Goal: Task Accomplishment & Management: Manage account settings

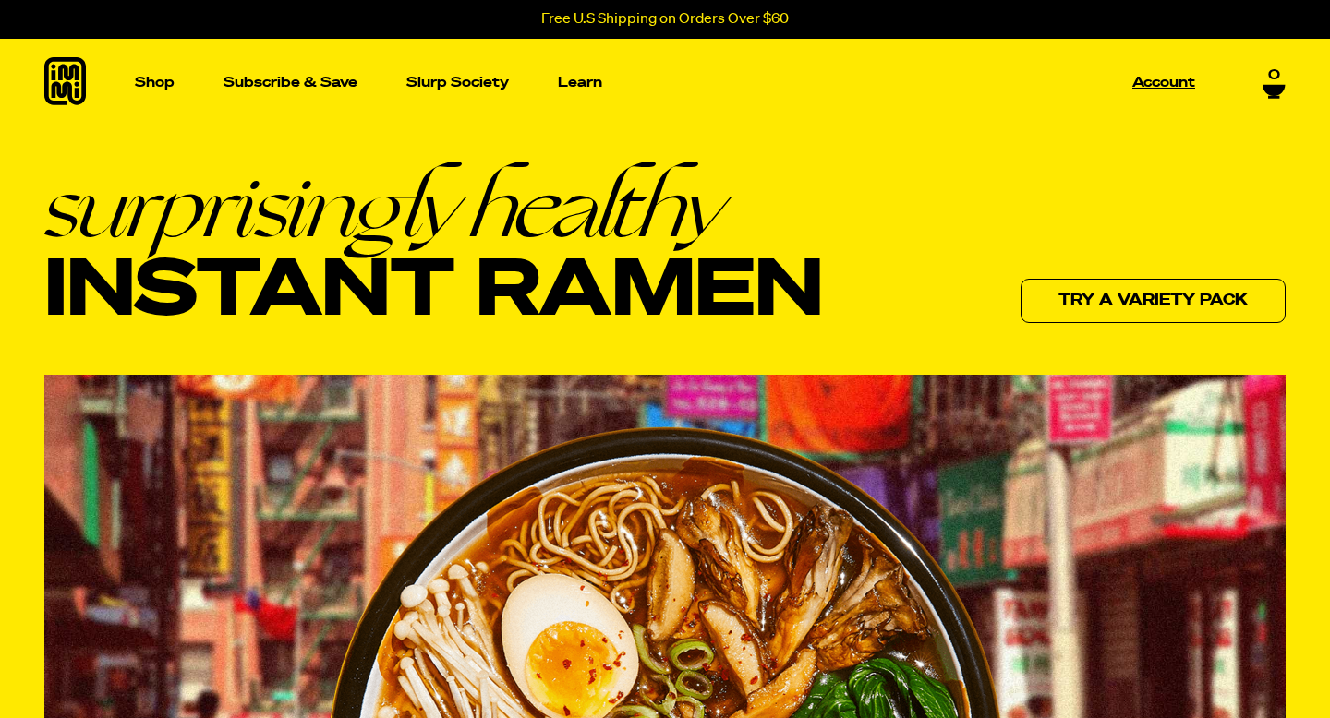
click at [1174, 78] on p "Account" at bounding box center [1163, 83] width 63 height 14
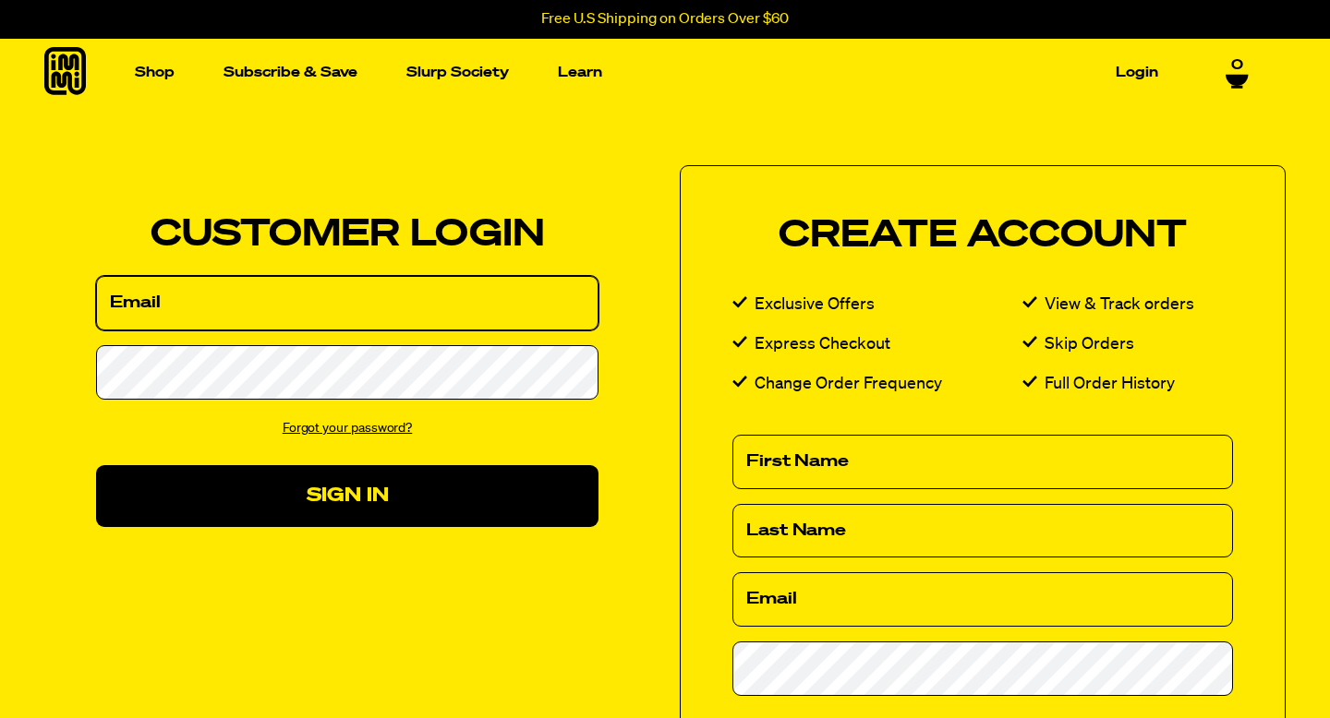
click at [118, 302] on input "Email" at bounding box center [347, 303] width 502 height 54
click at [188, 309] on input "Email" at bounding box center [347, 303] width 502 height 54
click at [142, 308] on input "dense" at bounding box center [347, 303] width 502 height 54
click at [173, 307] on input "denise" at bounding box center [347, 303] width 502 height 54
type input "denise.gerace@gmail.com"
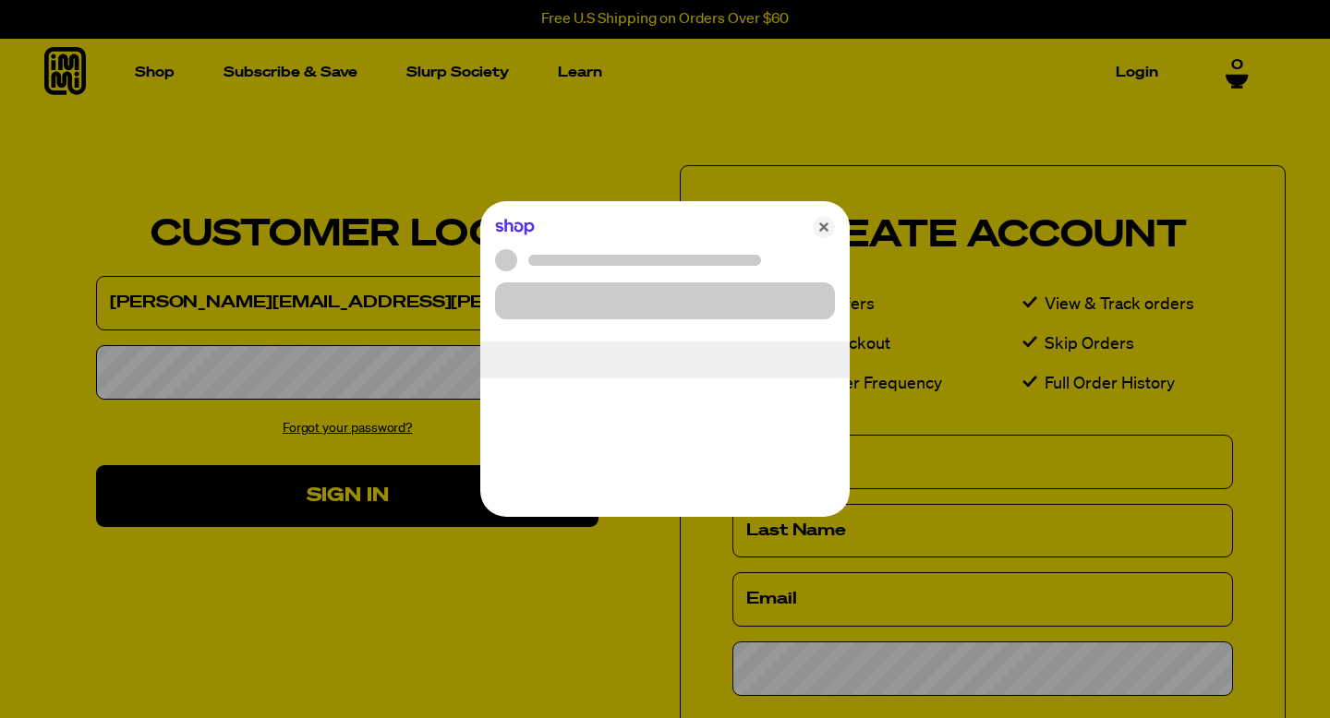
click at [201, 371] on div at bounding box center [665, 359] width 1330 height 718
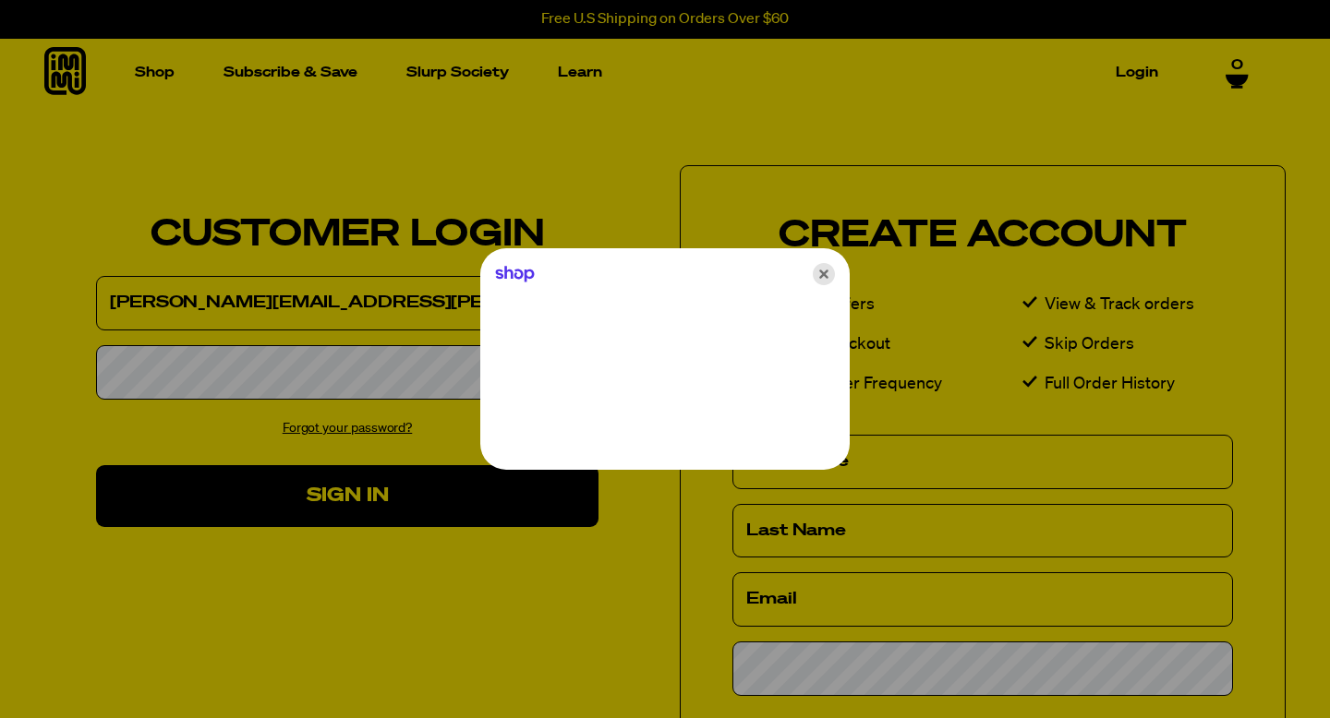
click at [821, 274] on icon "Close" at bounding box center [823, 274] width 22 height 22
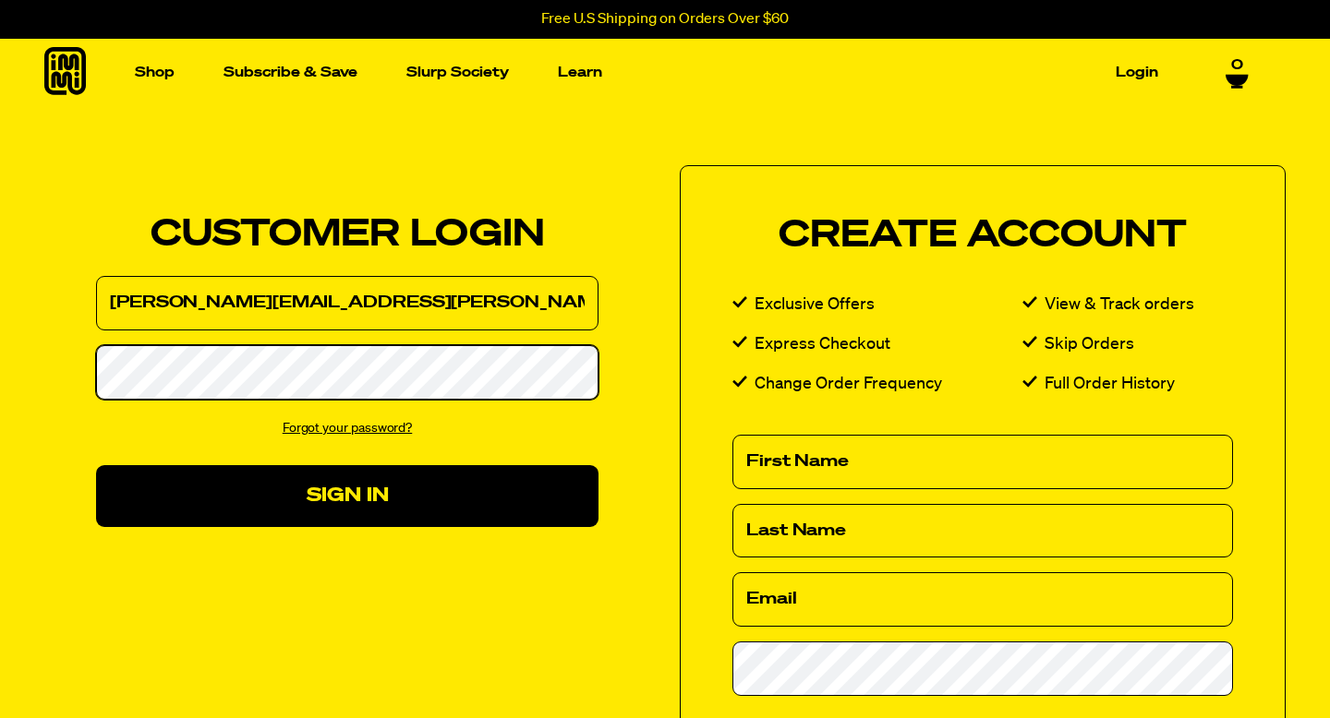
click at [77, 355] on div "We've sent you an email with a link to update your password. Customer Login Ema…" at bounding box center [347, 372] width 606 height 414
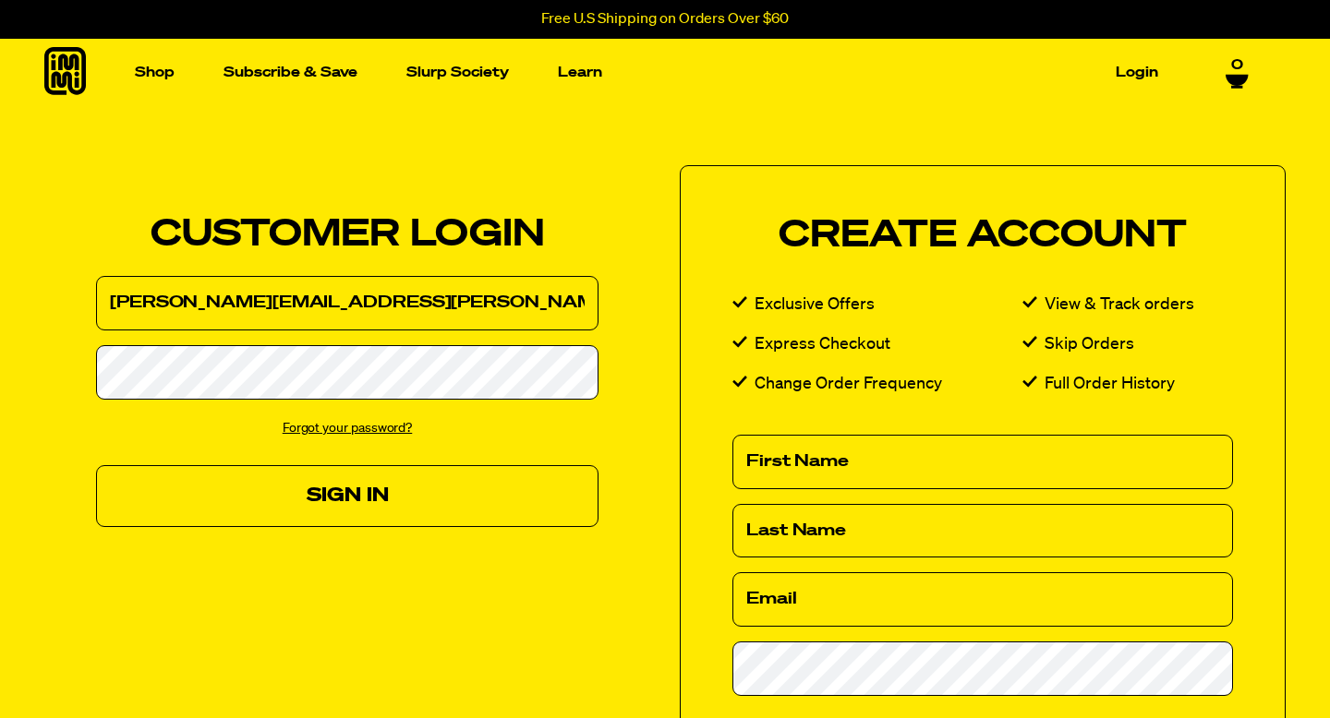
click at [356, 513] on button "Sign In" at bounding box center [347, 496] width 502 height 62
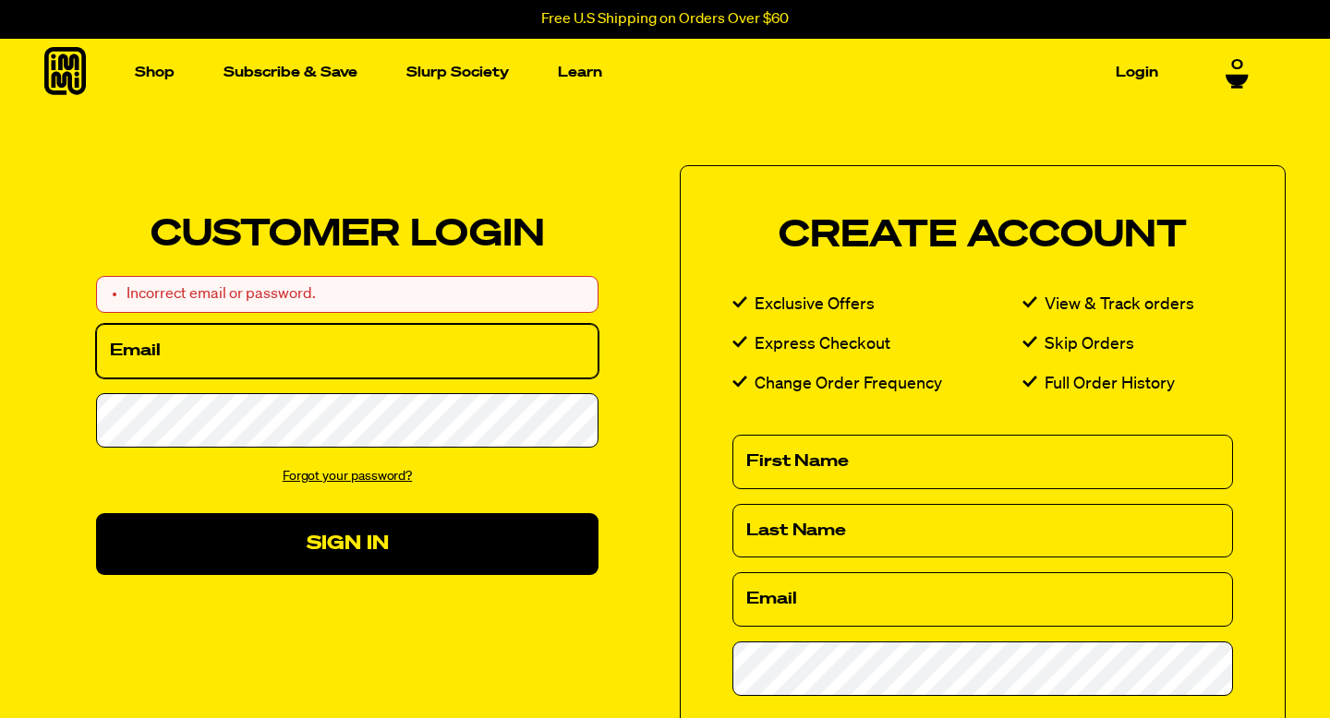
click at [205, 343] on input "Email" at bounding box center [347, 351] width 502 height 54
type input "denise.gerace@gmail.com"
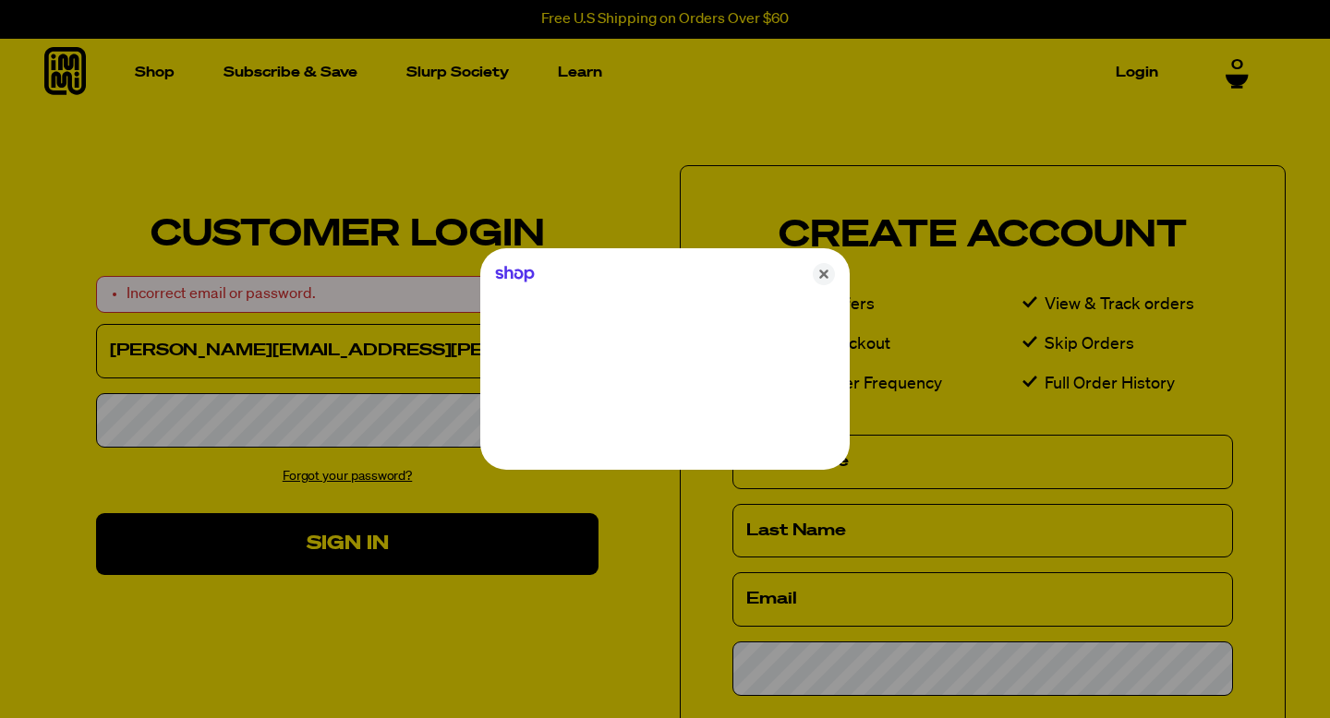
click at [151, 415] on div at bounding box center [665, 359] width 1330 height 718
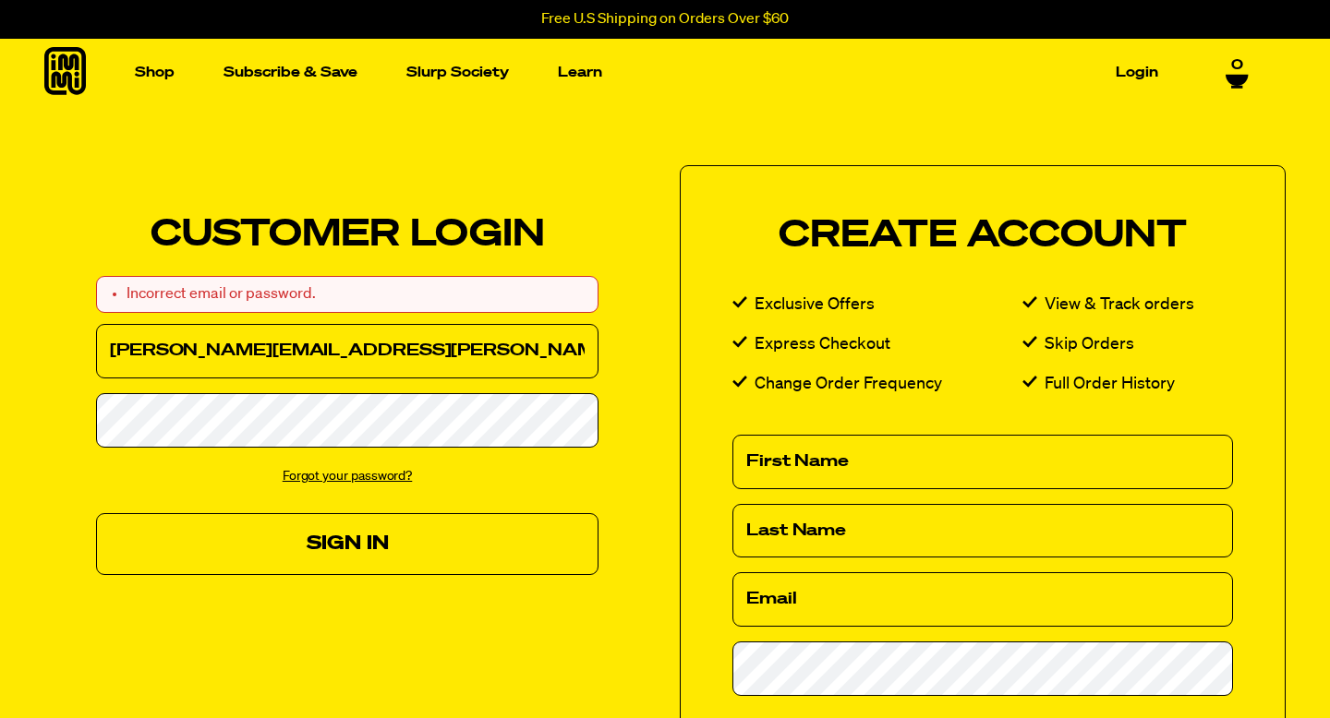
click at [304, 535] on button "Sign In" at bounding box center [347, 544] width 502 height 62
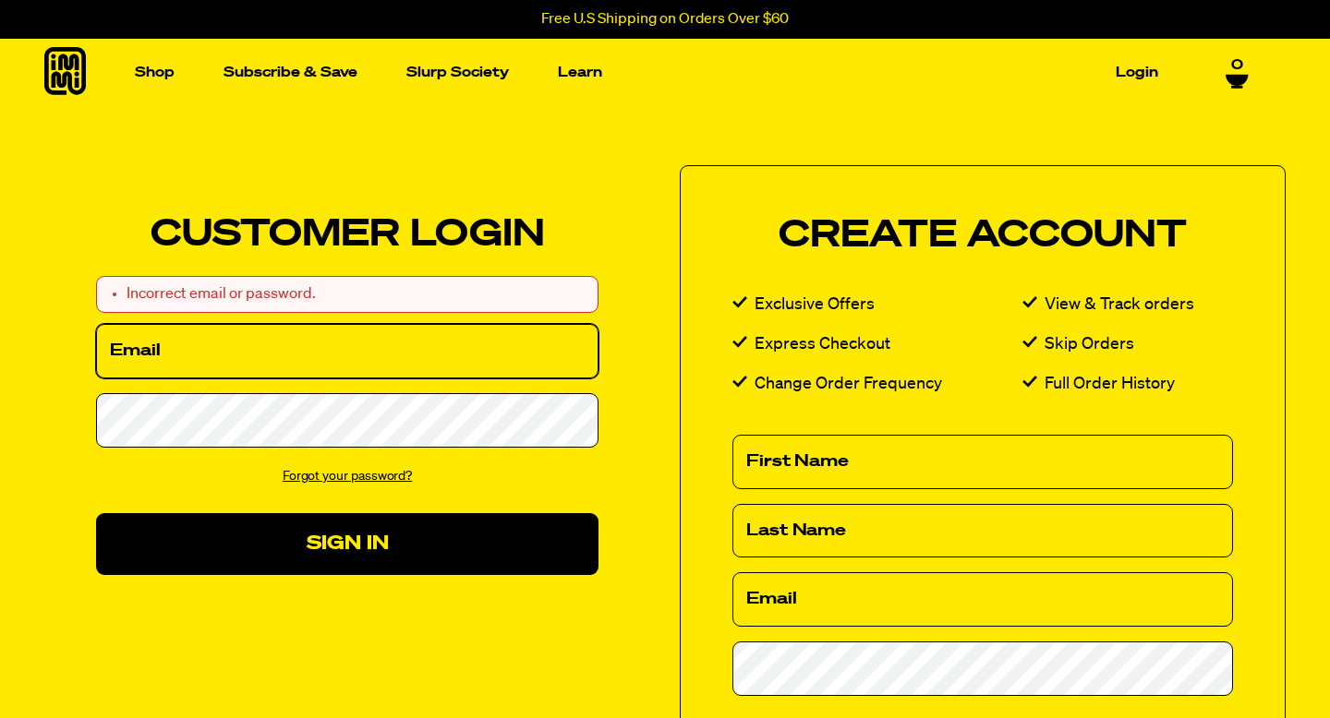
click at [200, 355] on input "Email" at bounding box center [347, 351] width 502 height 54
type input "[PERSON_NAME][EMAIL_ADDRESS][PERSON_NAME][DOMAIN_NAME]"
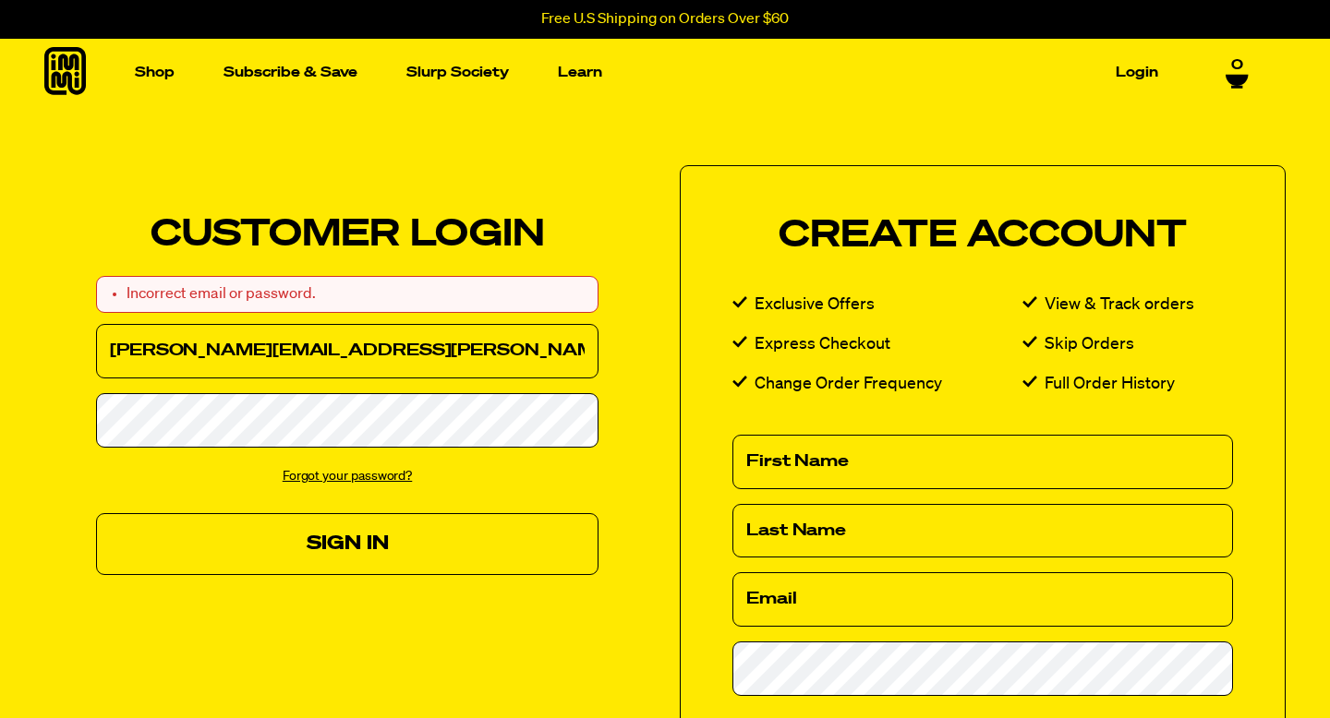
click at [322, 542] on button "Sign In" at bounding box center [347, 544] width 502 height 62
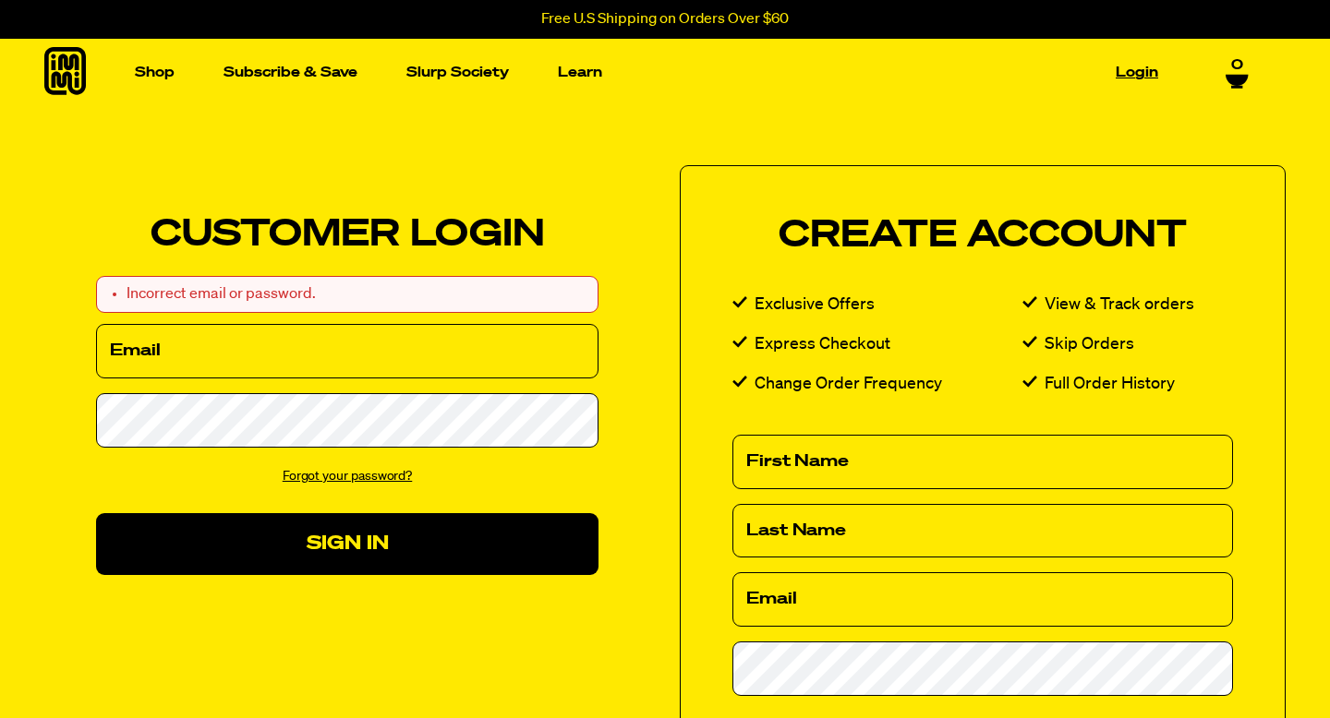
click at [1133, 77] on link "Login" at bounding box center [1136, 72] width 57 height 29
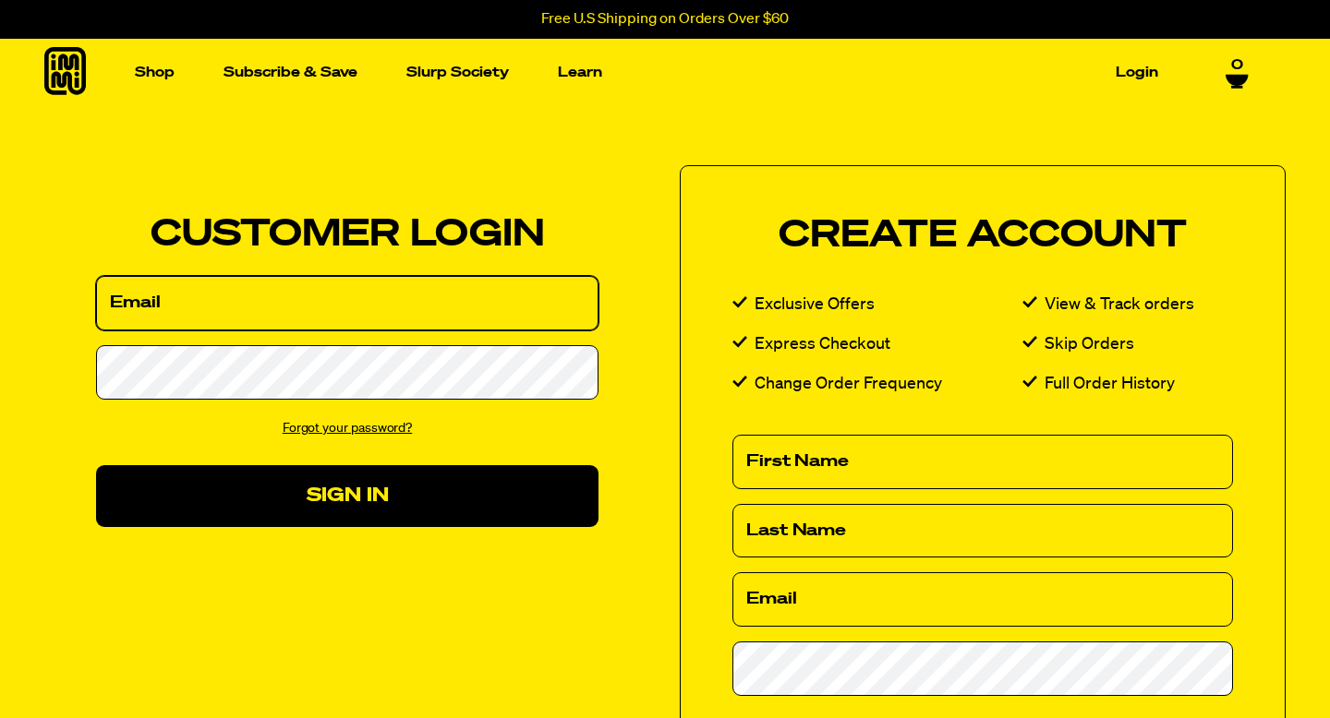
click at [197, 302] on input "Email" at bounding box center [347, 303] width 502 height 54
type input "[PERSON_NAME][EMAIL_ADDRESS][PERSON_NAME][DOMAIN_NAME]"
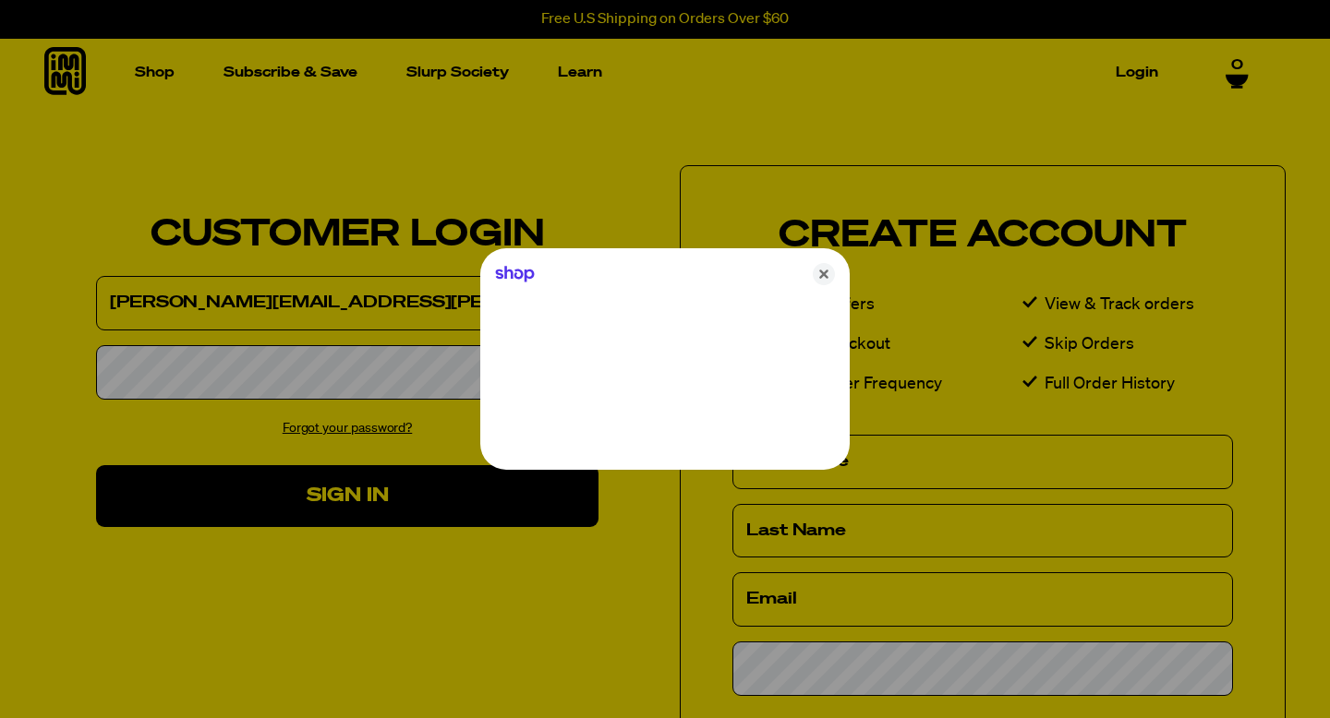
click at [187, 367] on div at bounding box center [665, 359] width 1330 height 718
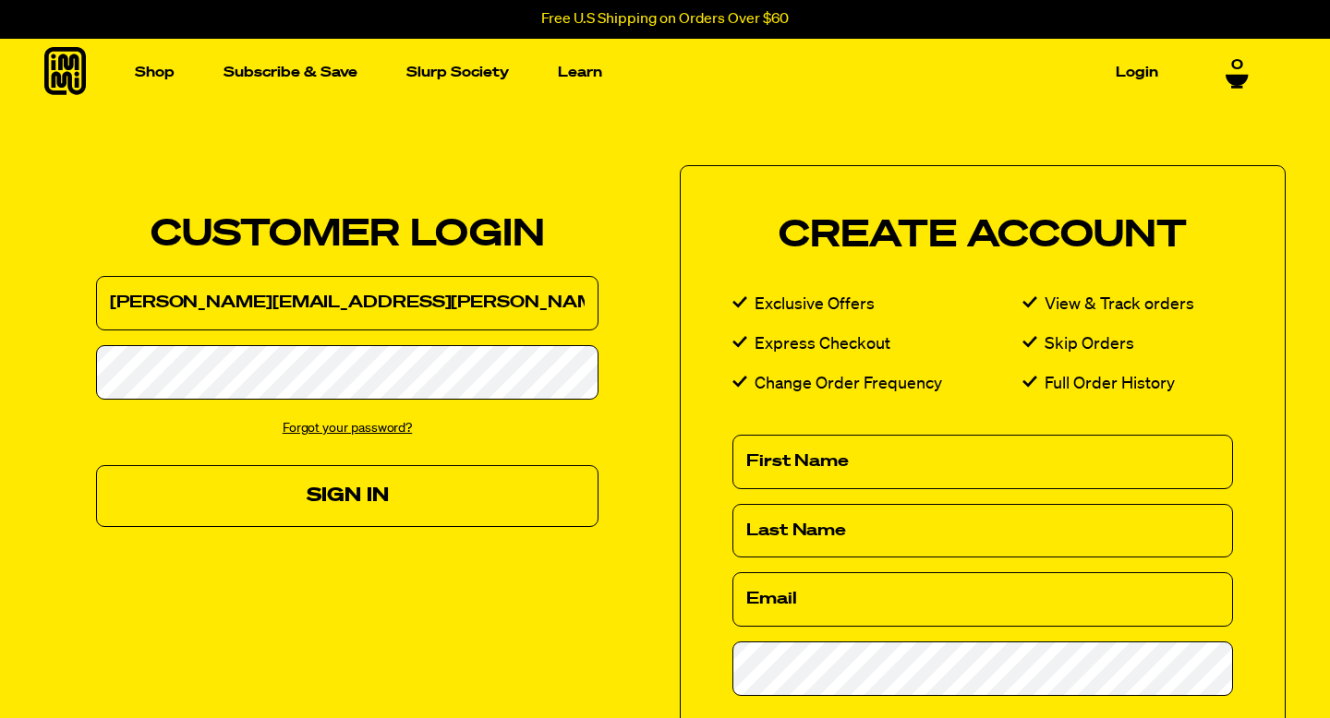
click at [297, 481] on button "Sign In" at bounding box center [347, 496] width 502 height 62
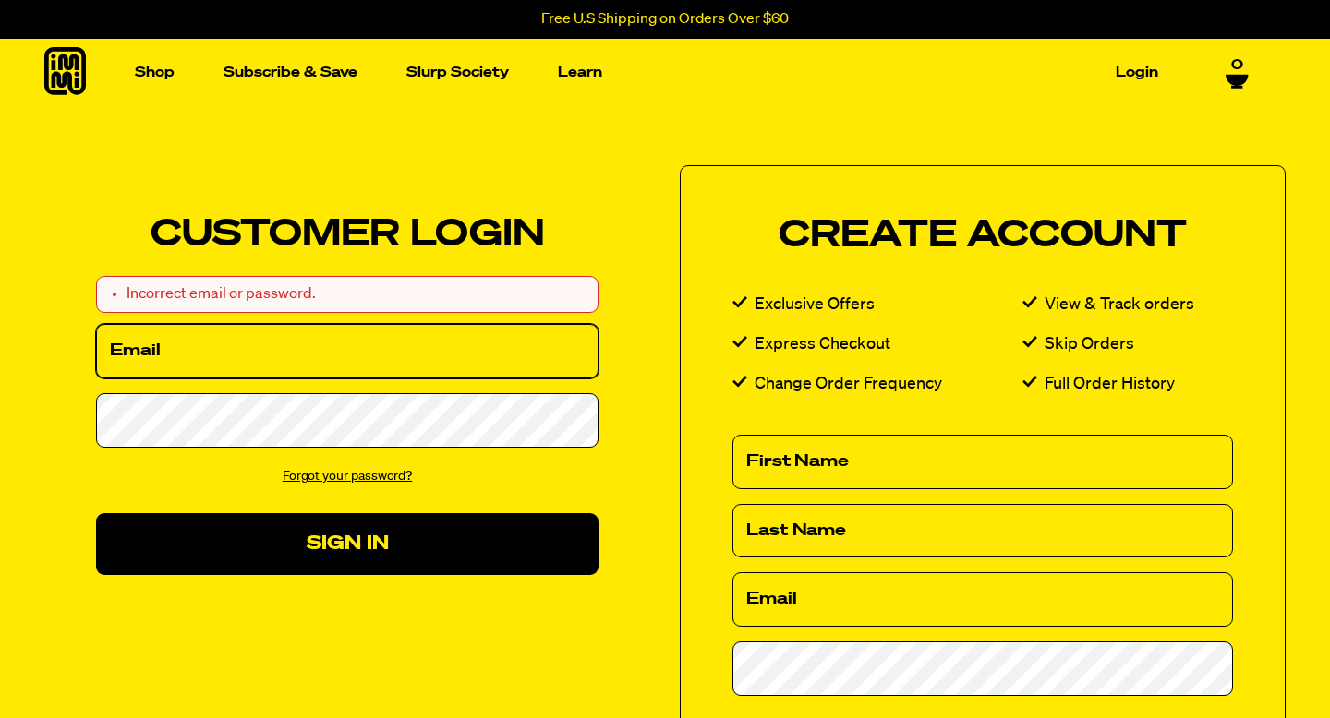
click at [179, 354] on input "Email" at bounding box center [347, 351] width 502 height 54
click at [128, 350] on input "Email" at bounding box center [347, 351] width 502 height 54
type input "denise.gerace@gmail.com"
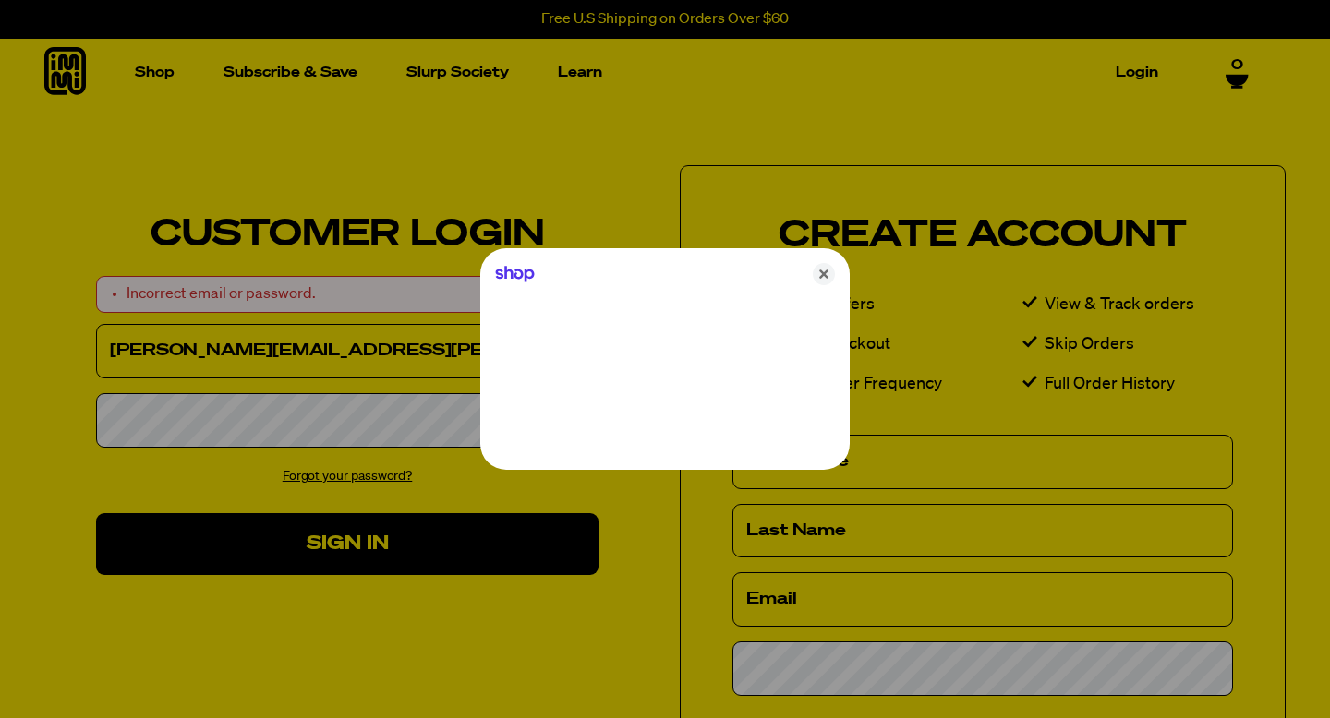
click at [159, 418] on div at bounding box center [665, 359] width 1330 height 718
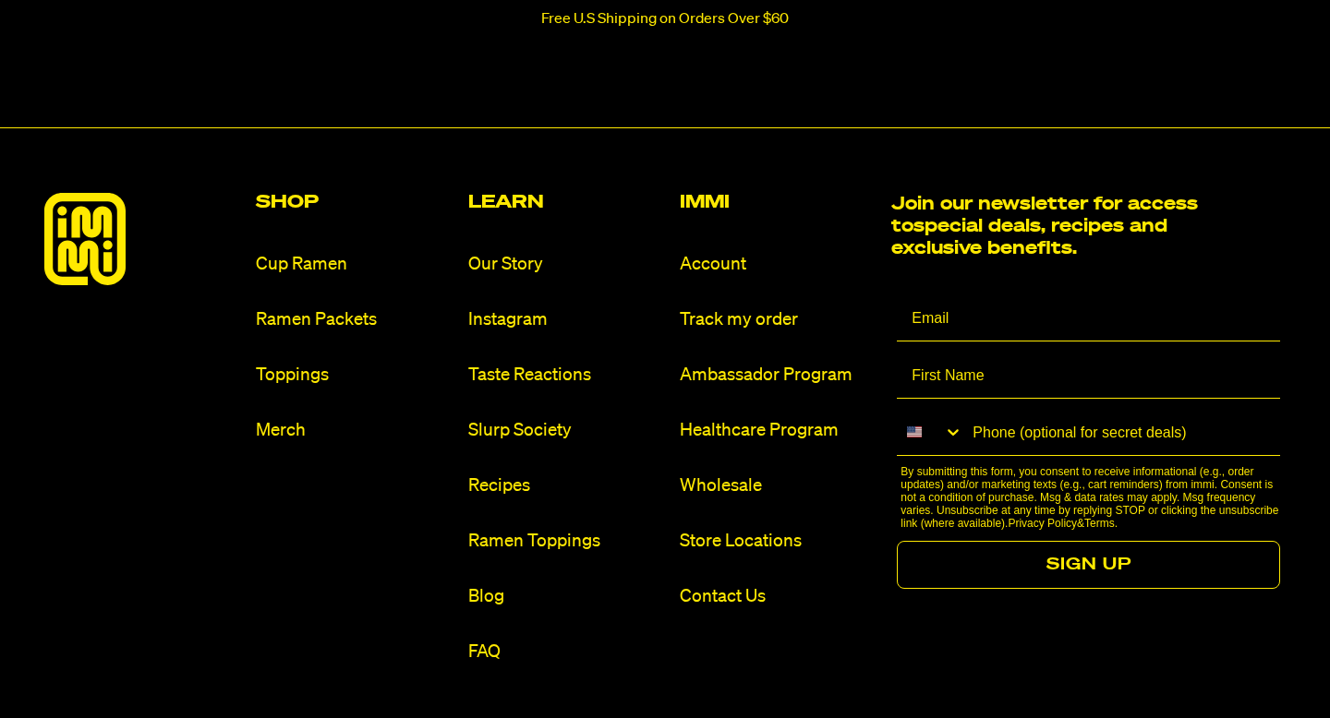
scroll to position [1253, 0]
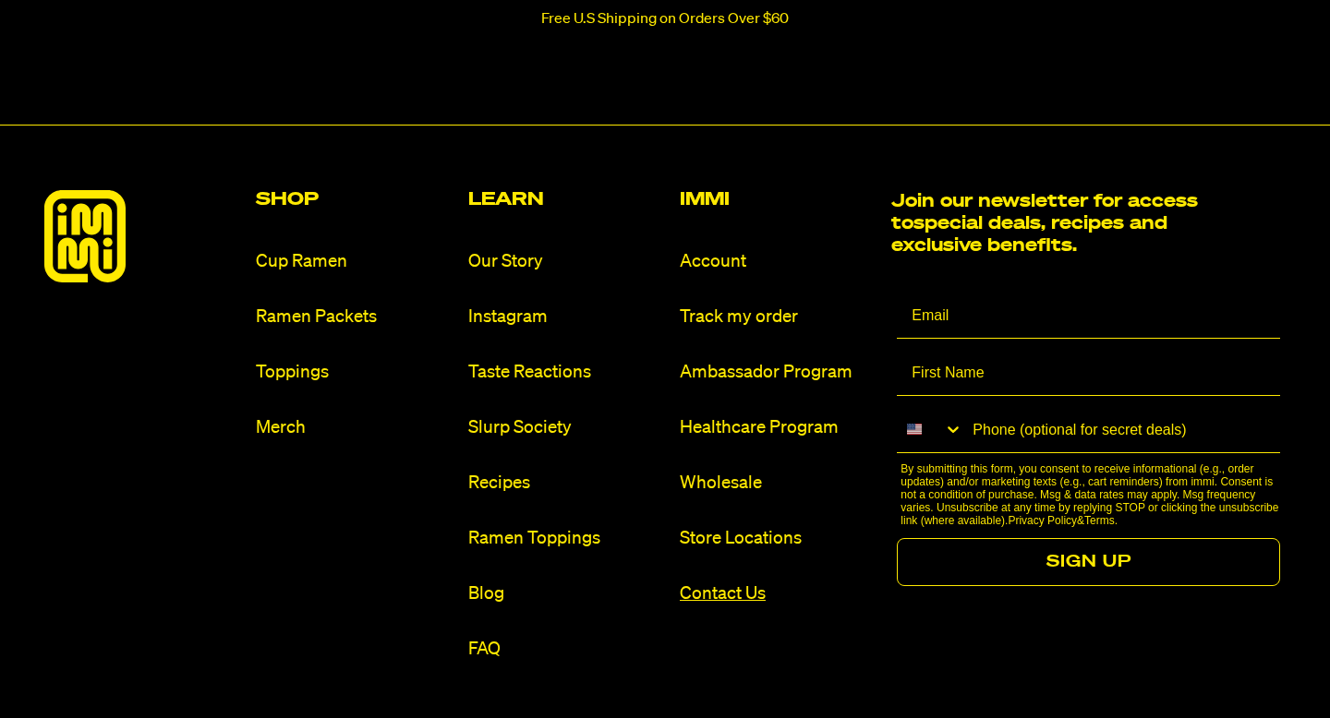
click at [715, 593] on link "Contact Us" at bounding box center [778, 594] width 197 height 25
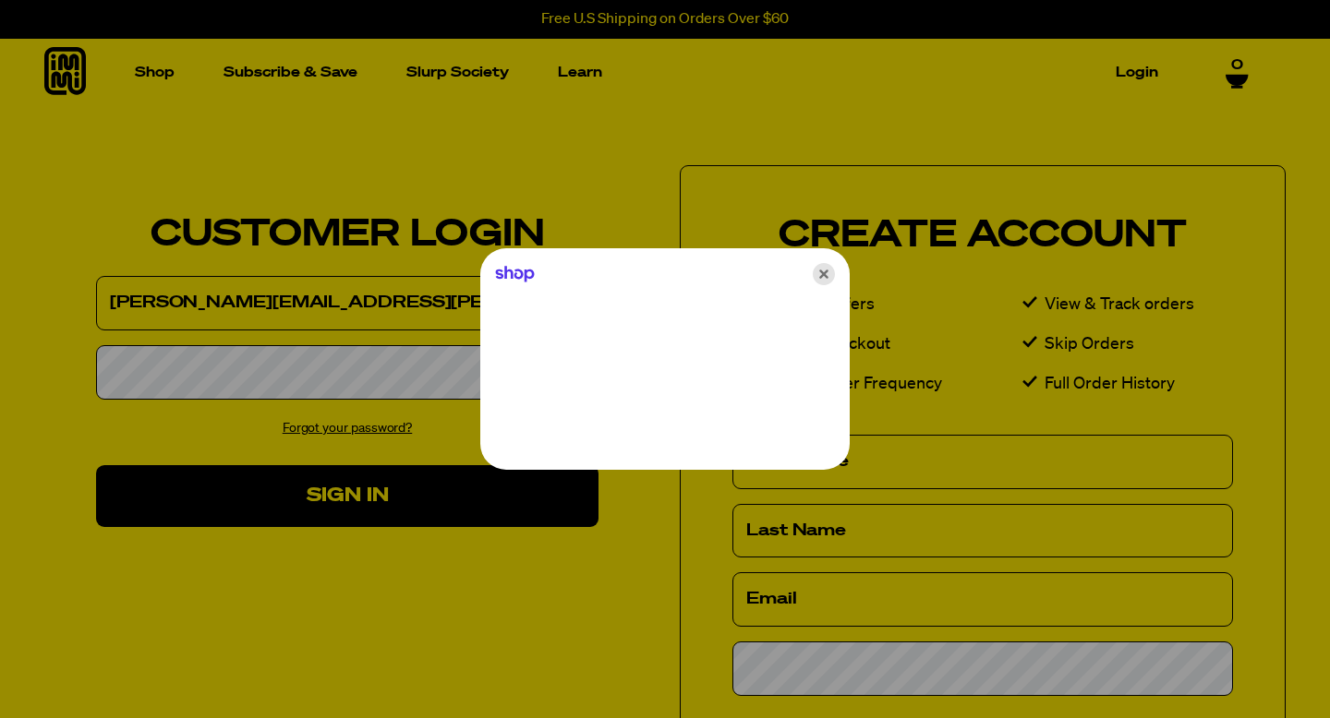
click at [824, 268] on icon "Close" at bounding box center [823, 274] width 22 height 22
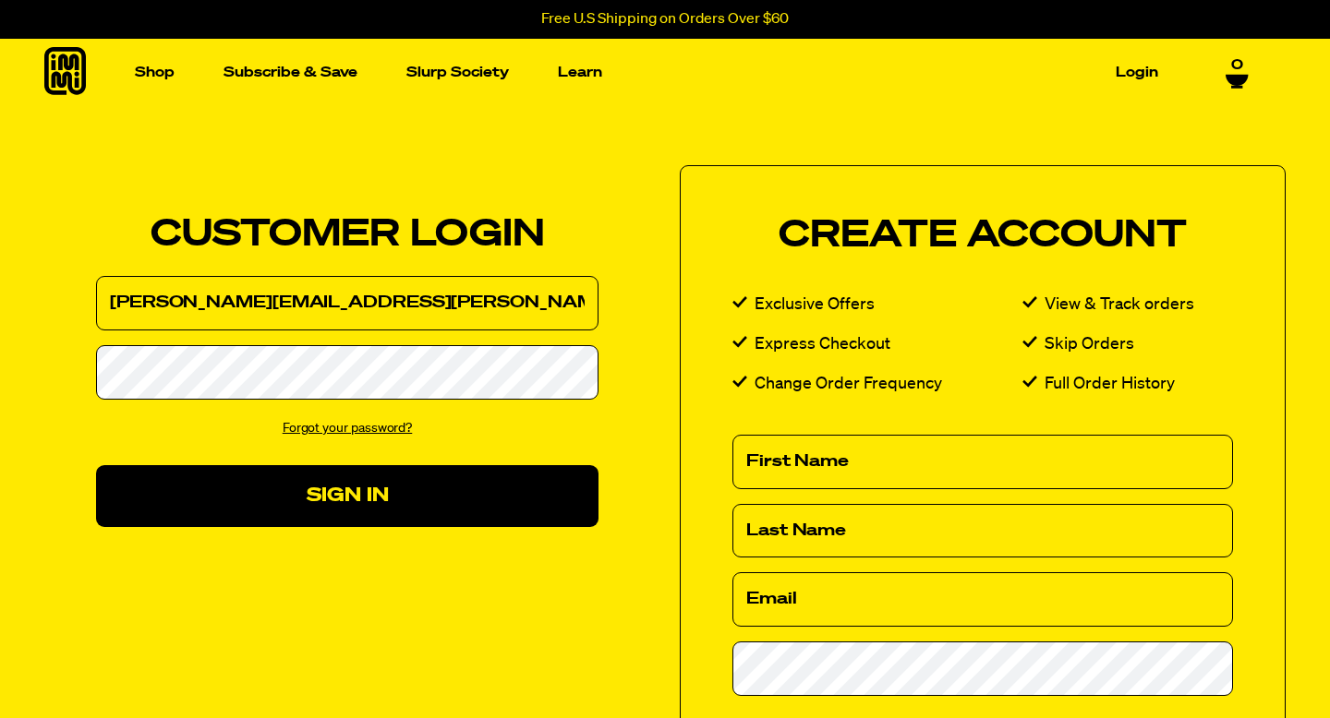
click at [335, 427] on link "Forgot your password?" at bounding box center [348, 428] width 130 height 13
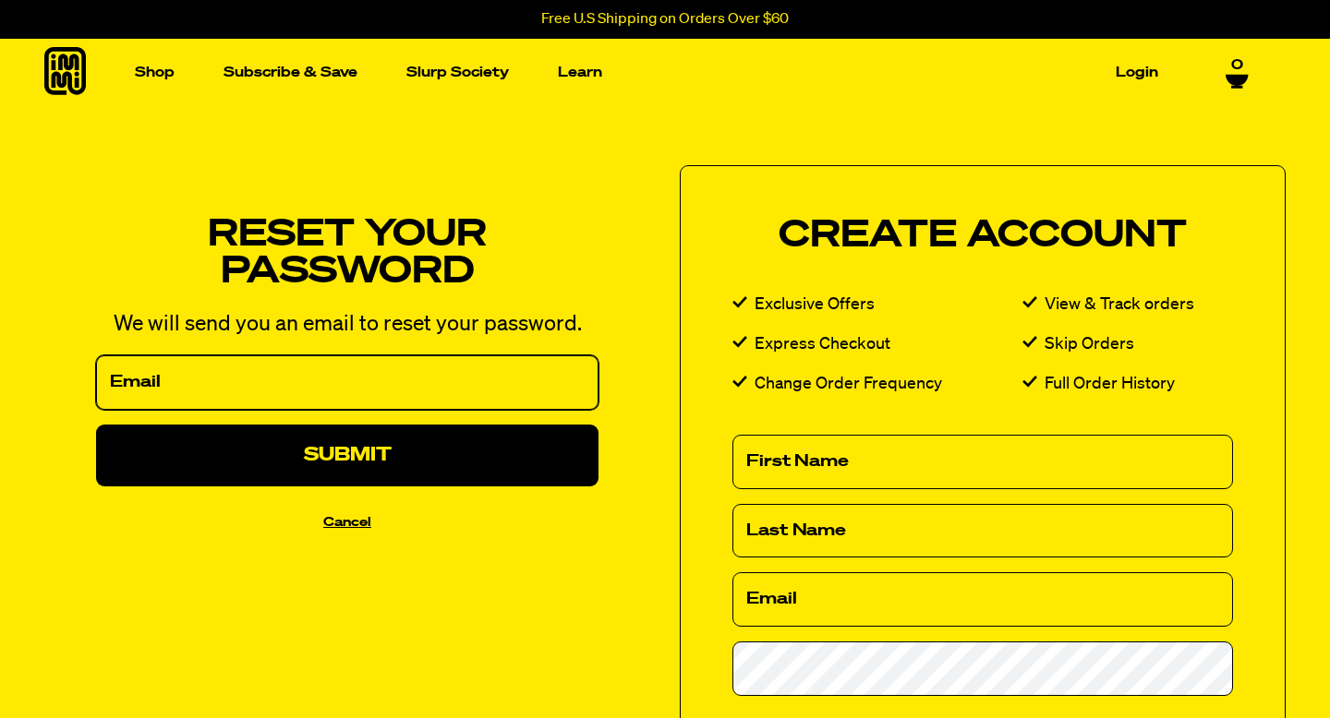
click at [208, 374] on input "Email" at bounding box center [347, 382] width 502 height 54
type input "denise.gerace@gmail.com"
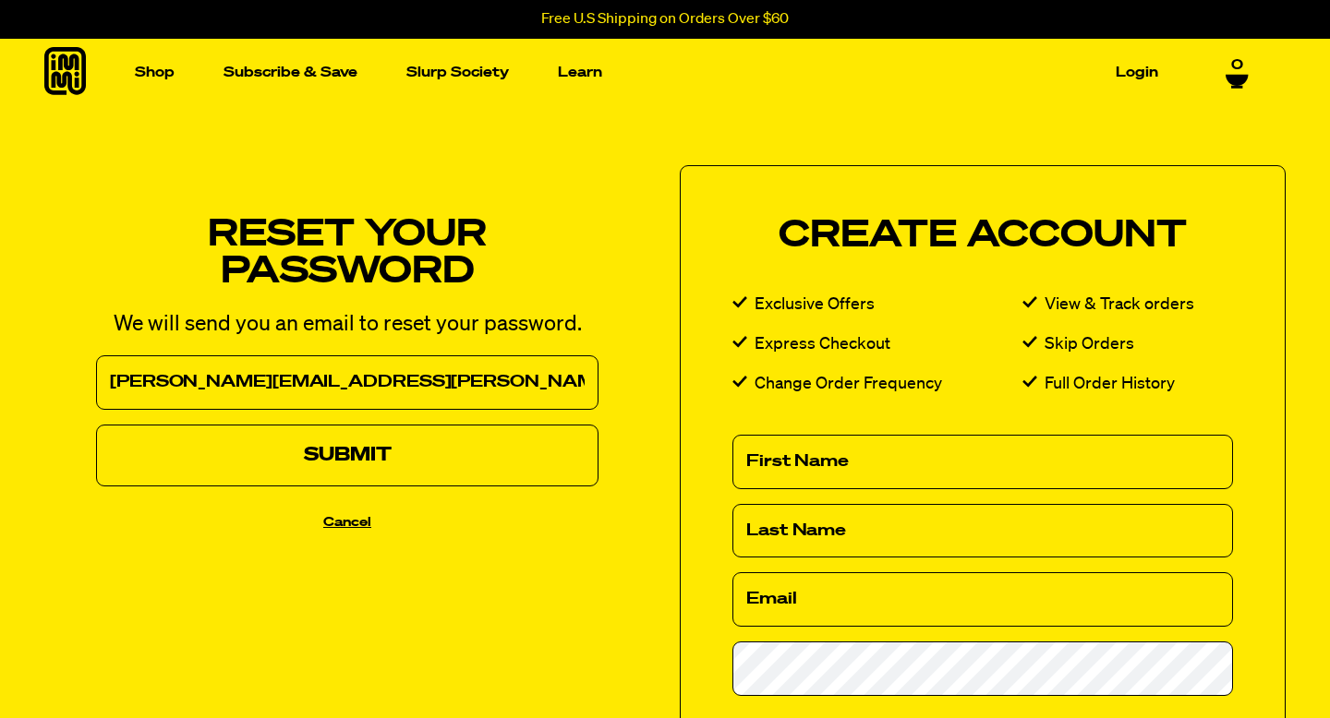
click at [343, 449] on button "Submit" at bounding box center [347, 456] width 502 height 62
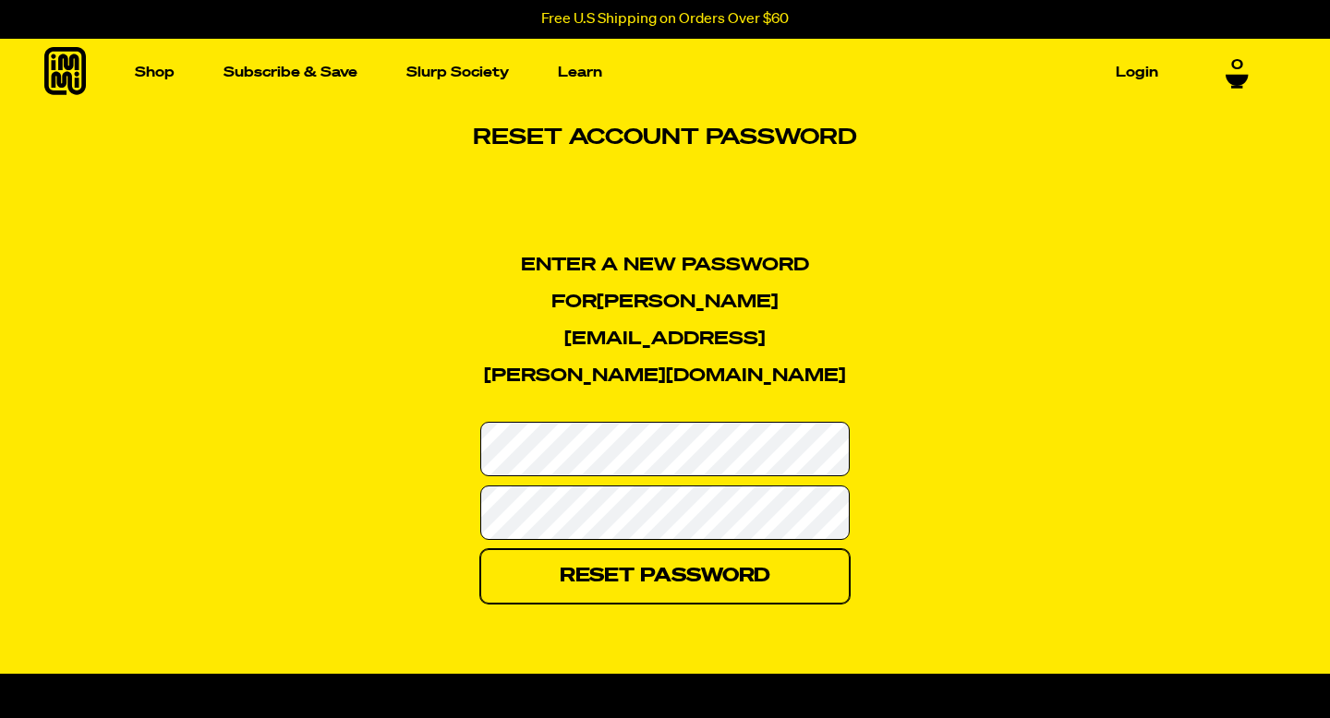
click at [634, 549] on input "Reset Password" at bounding box center [664, 576] width 369 height 54
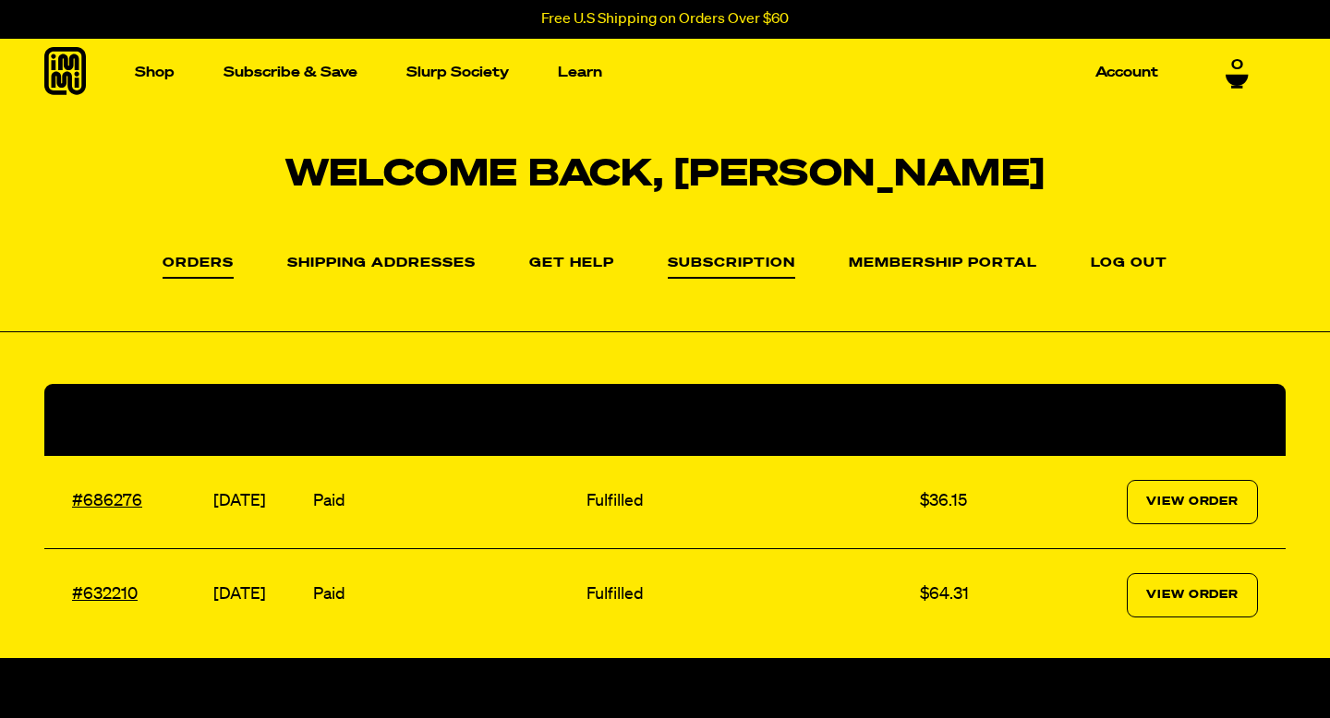
click at [731, 263] on link "Subscription" at bounding box center [731, 268] width 127 height 22
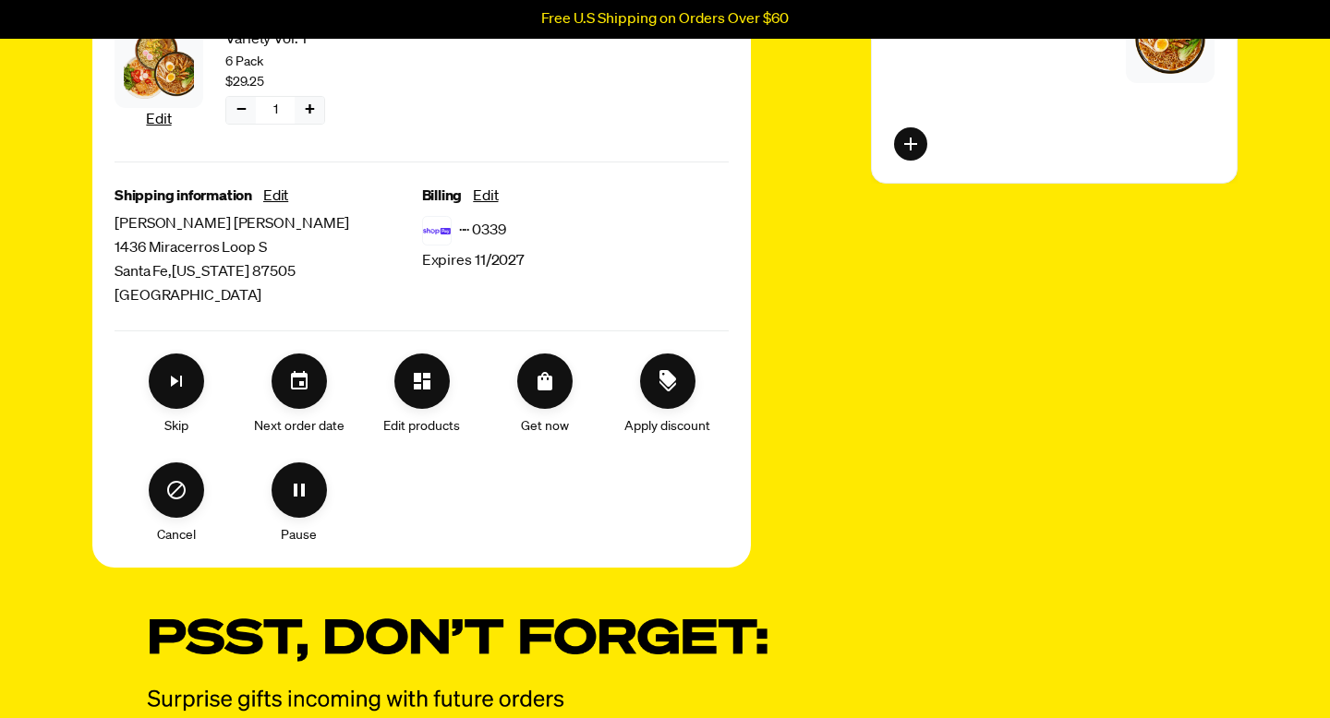
scroll to position [727, 0]
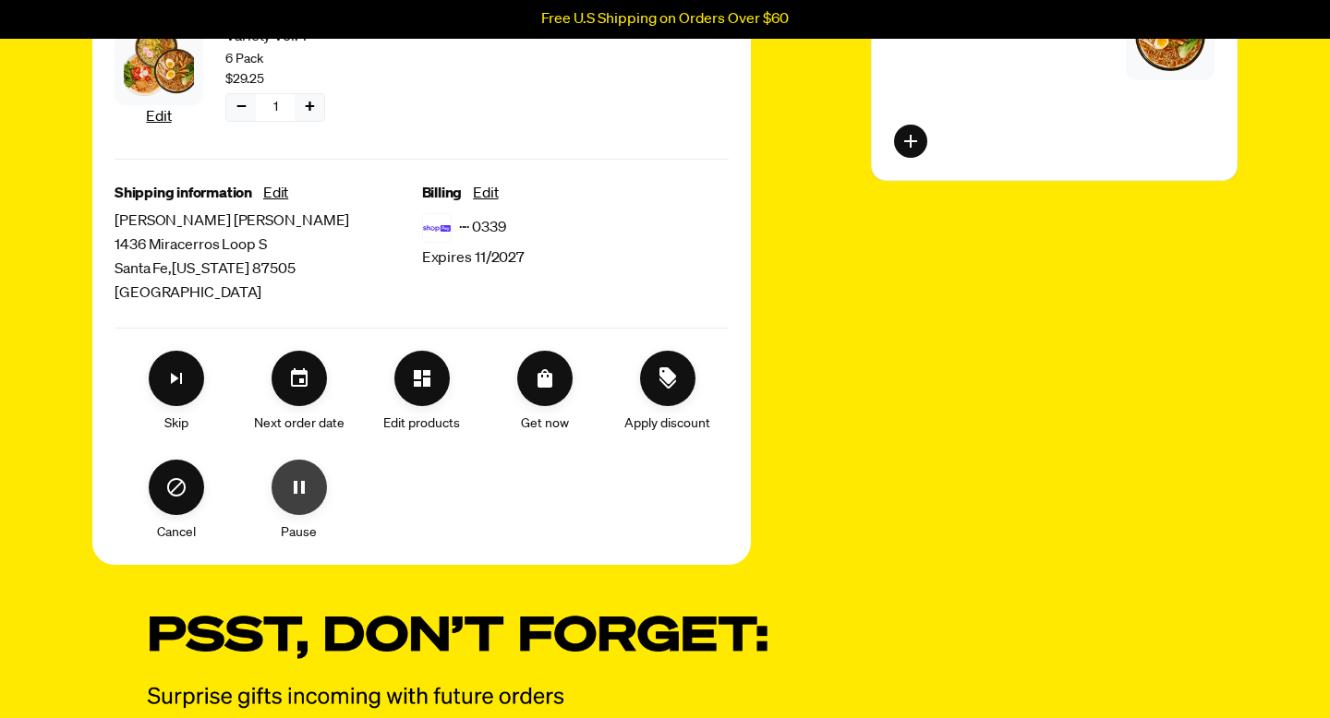
click at [302, 483] on icon "Pause" at bounding box center [299, 487] width 11 height 13
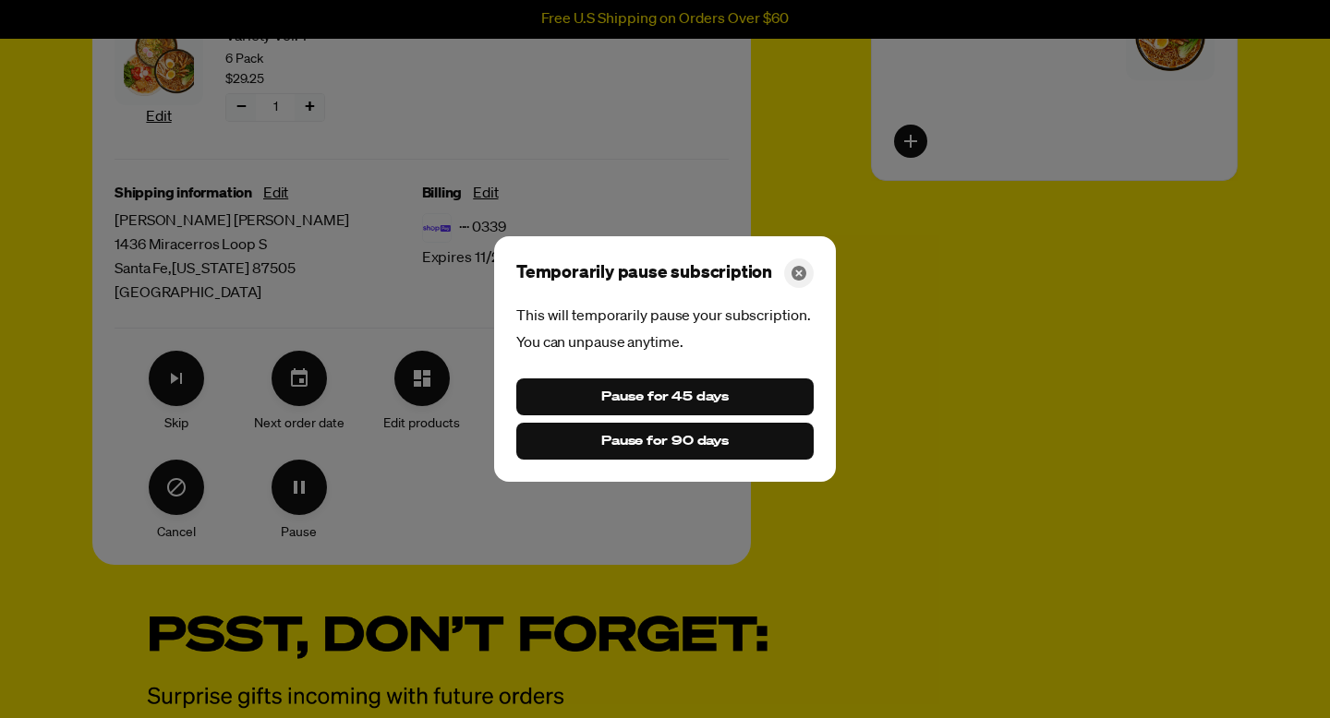
click at [795, 271] on icon "Close" at bounding box center [798, 273] width 15 height 15
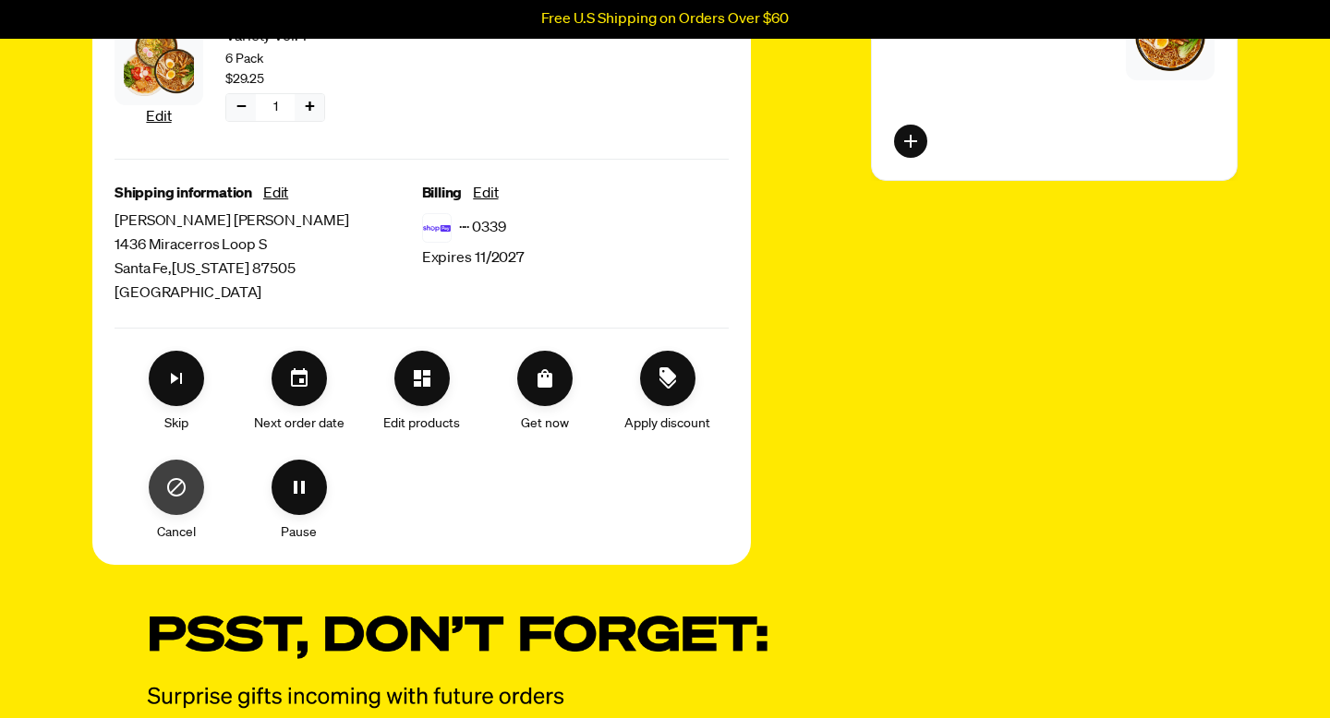
click at [174, 487] on icon "Cancel" at bounding box center [176, 487] width 22 height 22
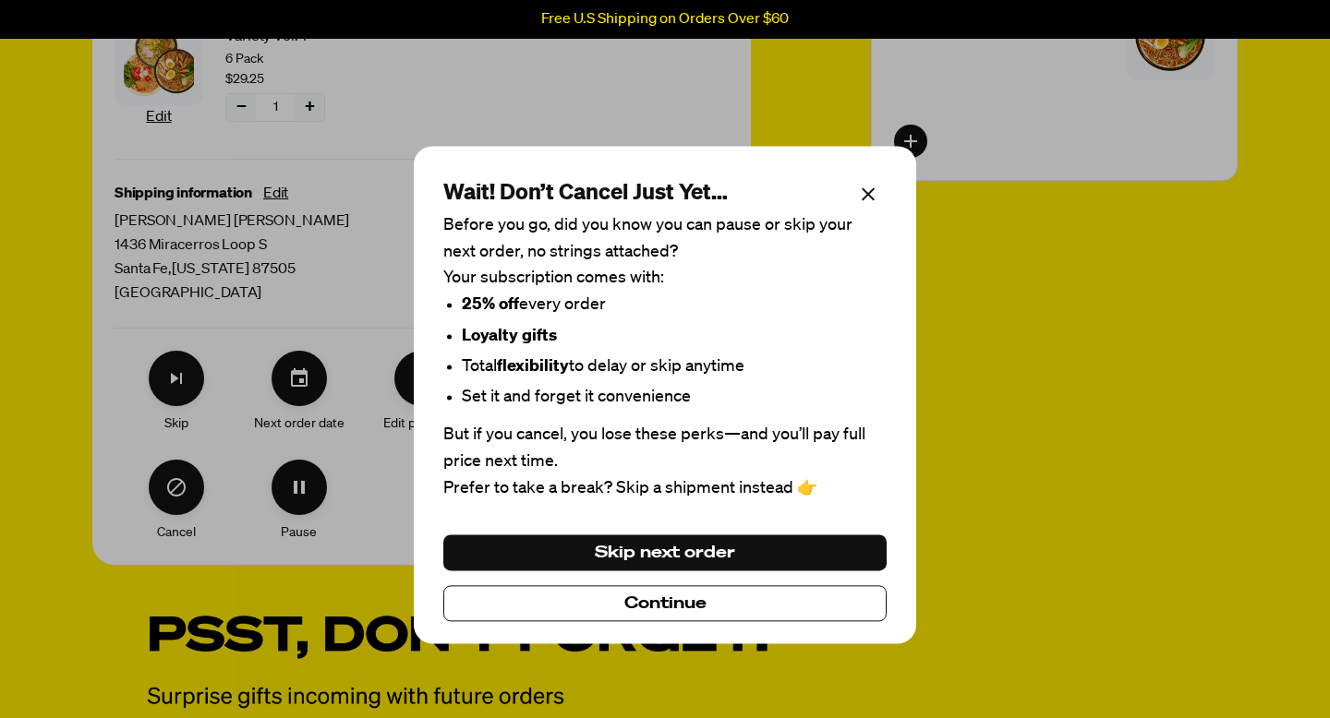
click at [634, 603] on span "Continue" at bounding box center [665, 604] width 82 height 20
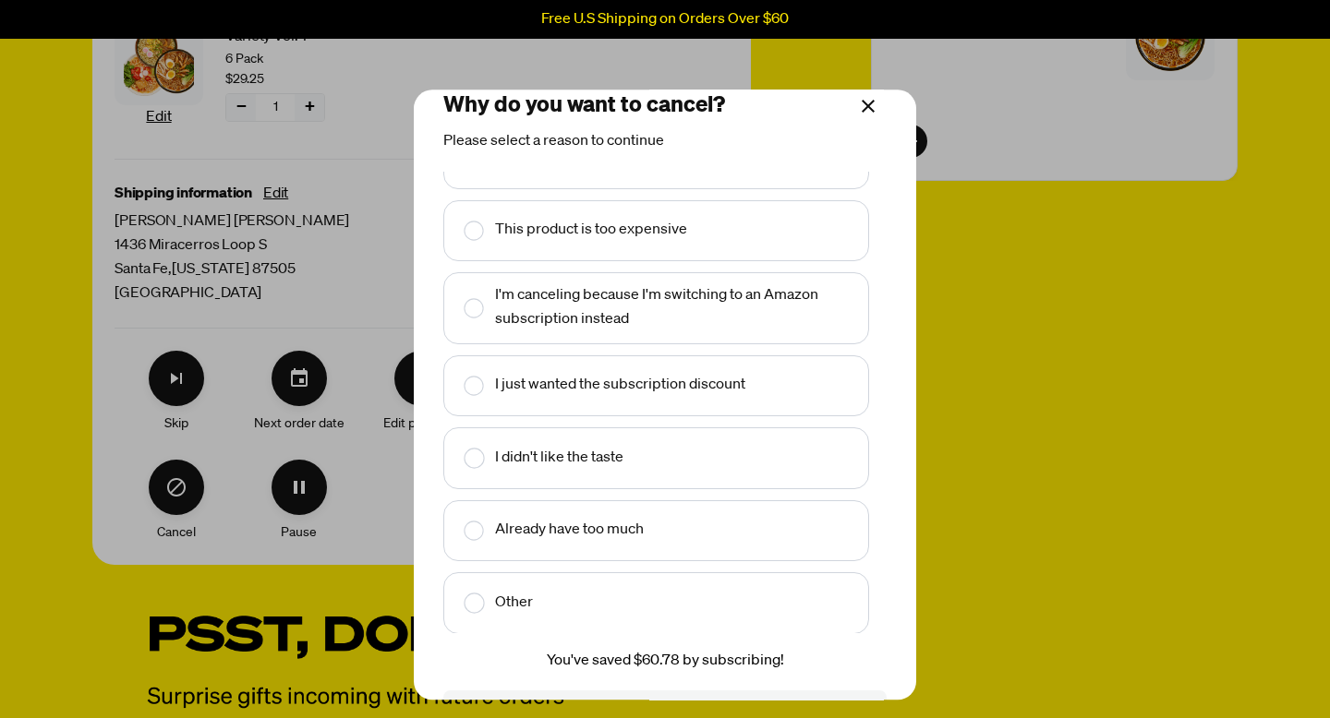
scroll to position [41, 0]
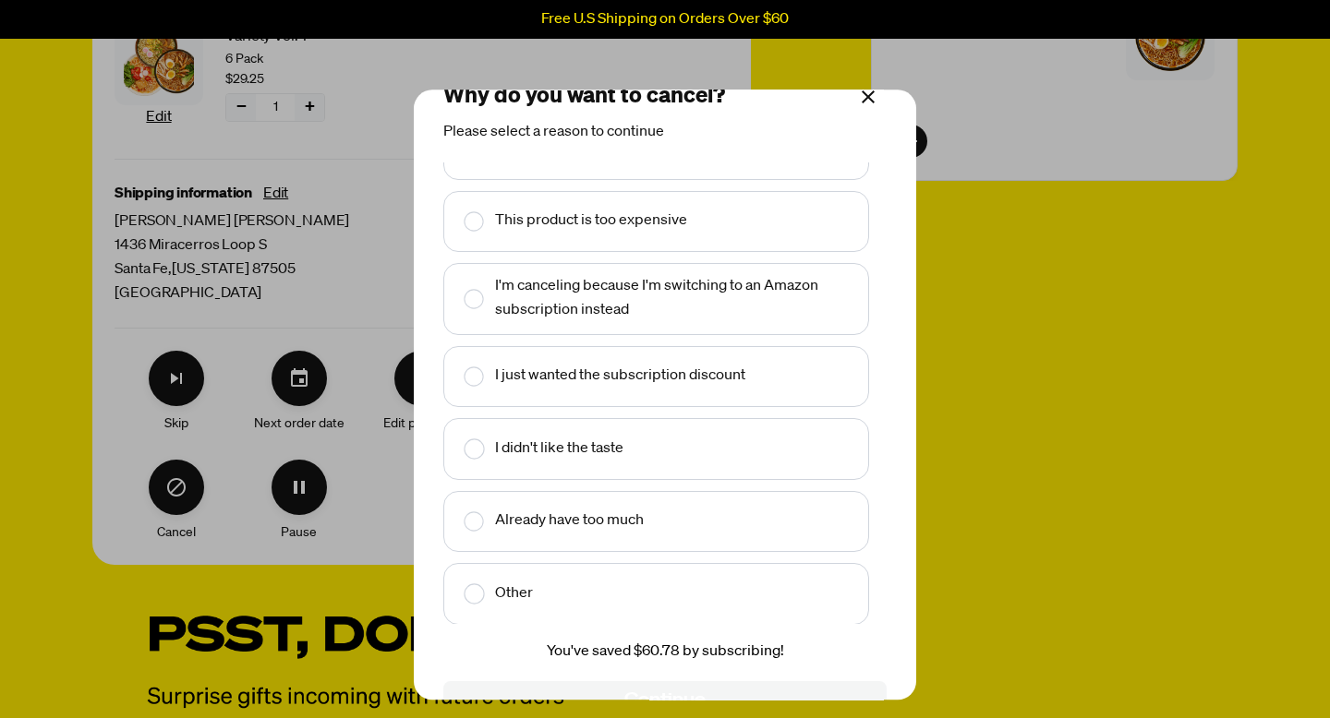
click at [475, 594] on rect "Make changes for subscription" at bounding box center [473, 593] width 19 height 19
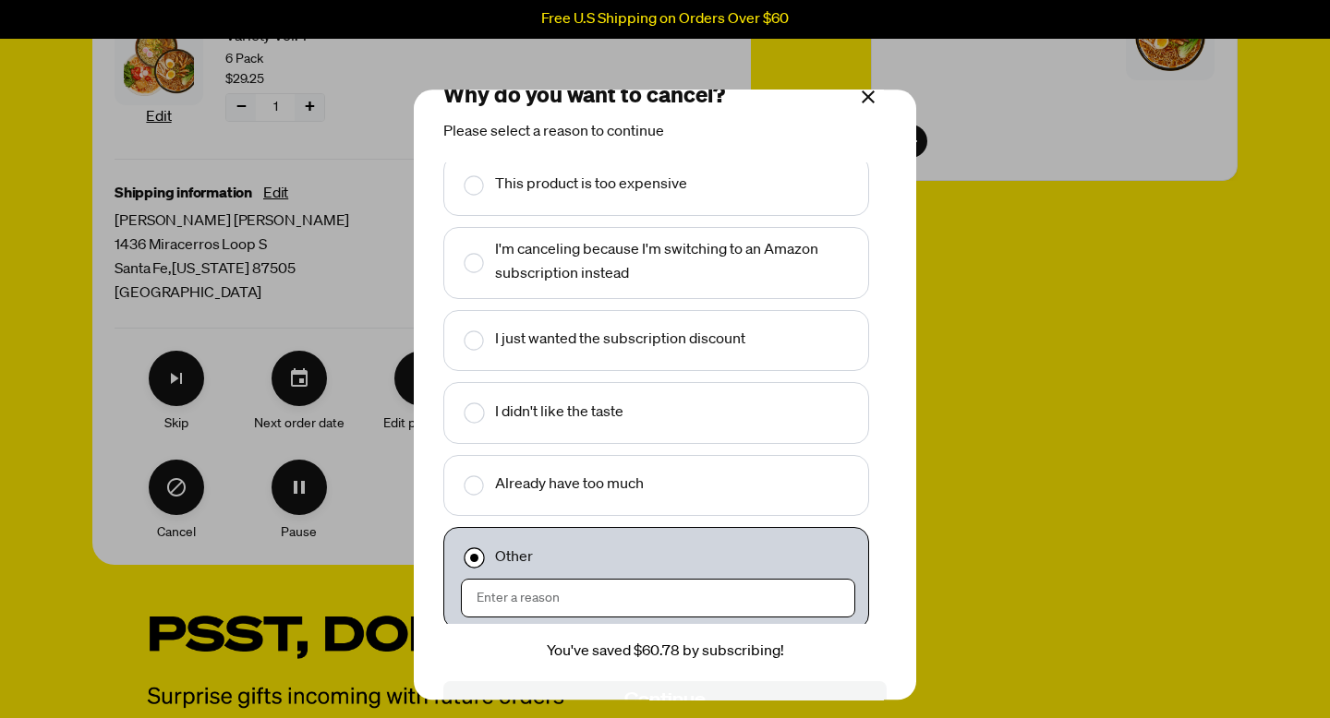
scroll to position [85, 0]
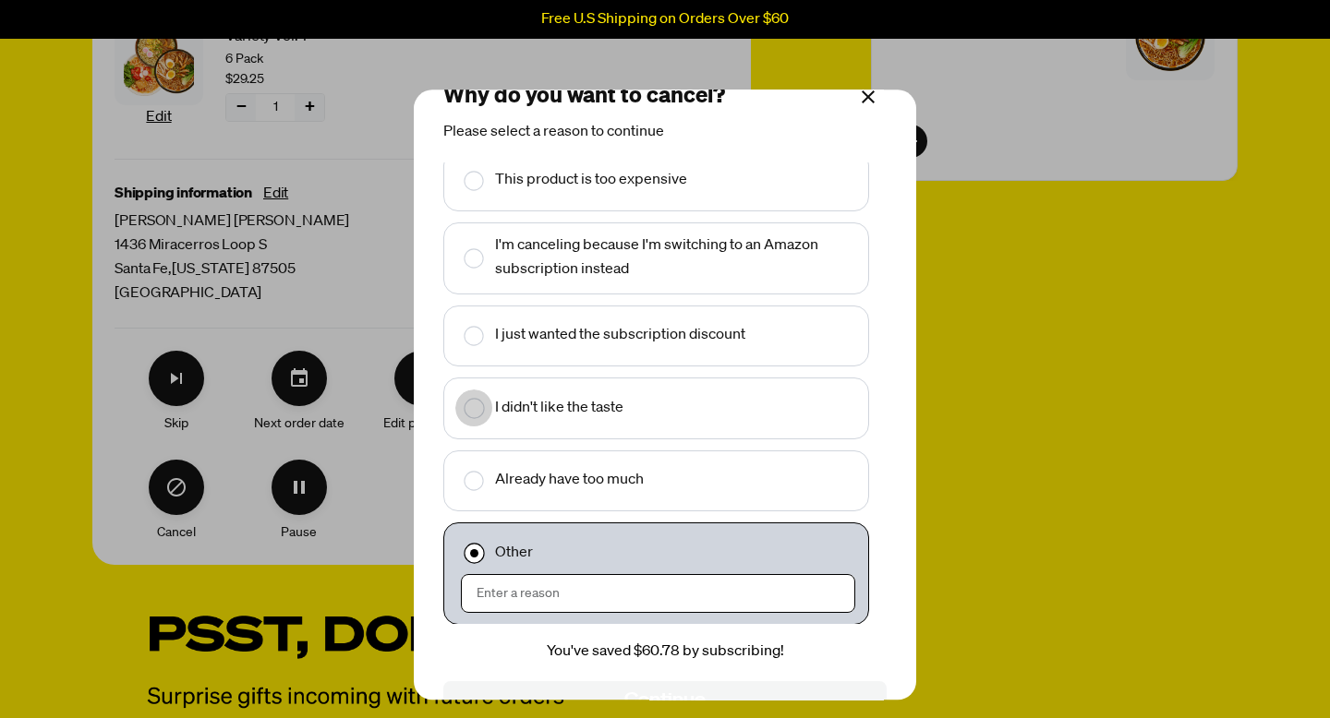
click at [476, 415] on rect "Make changes for subscription" at bounding box center [473, 408] width 19 height 19
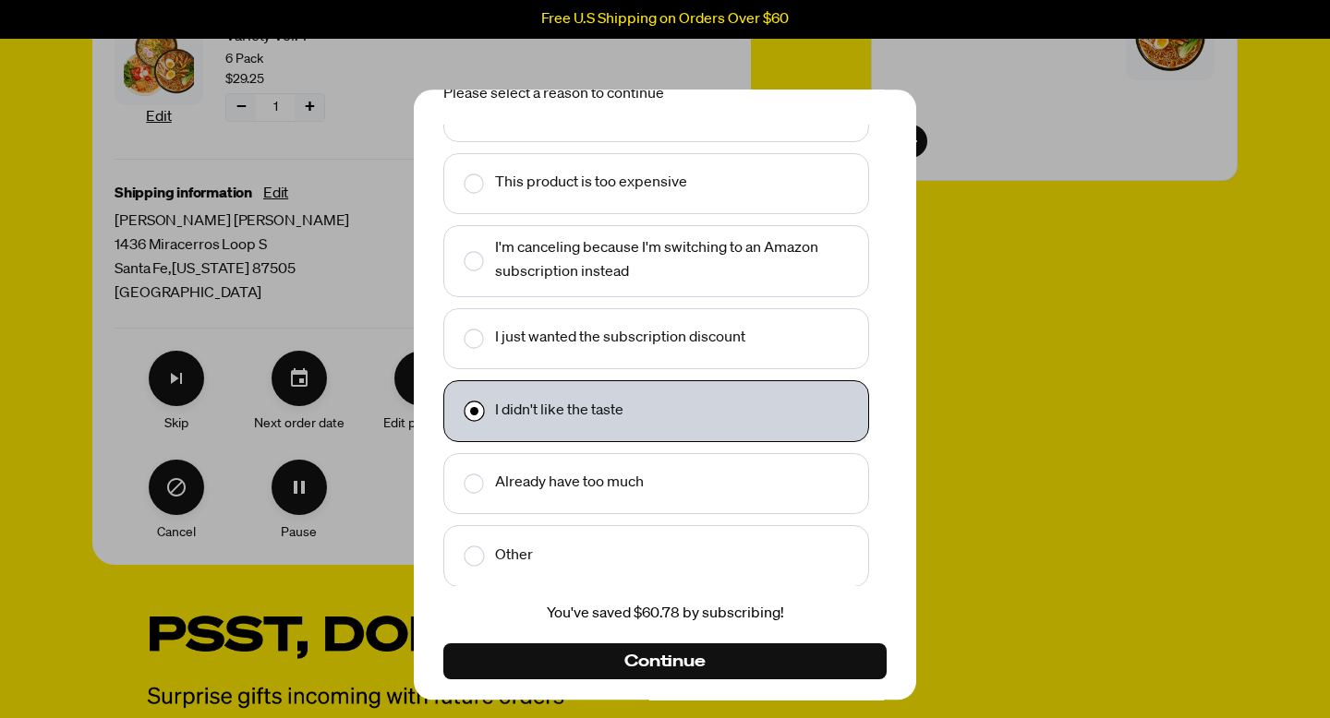
scroll to position [87, 0]
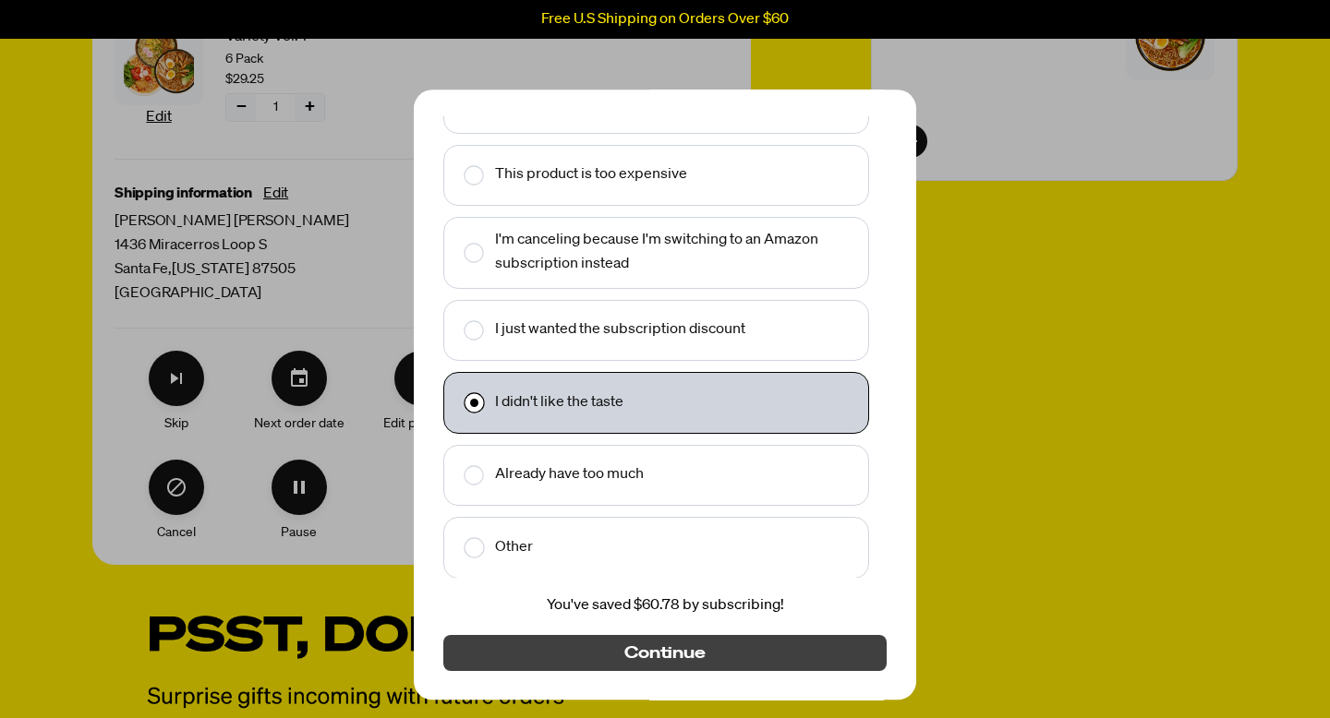
click at [565, 652] on button "Continue" at bounding box center [664, 653] width 443 height 36
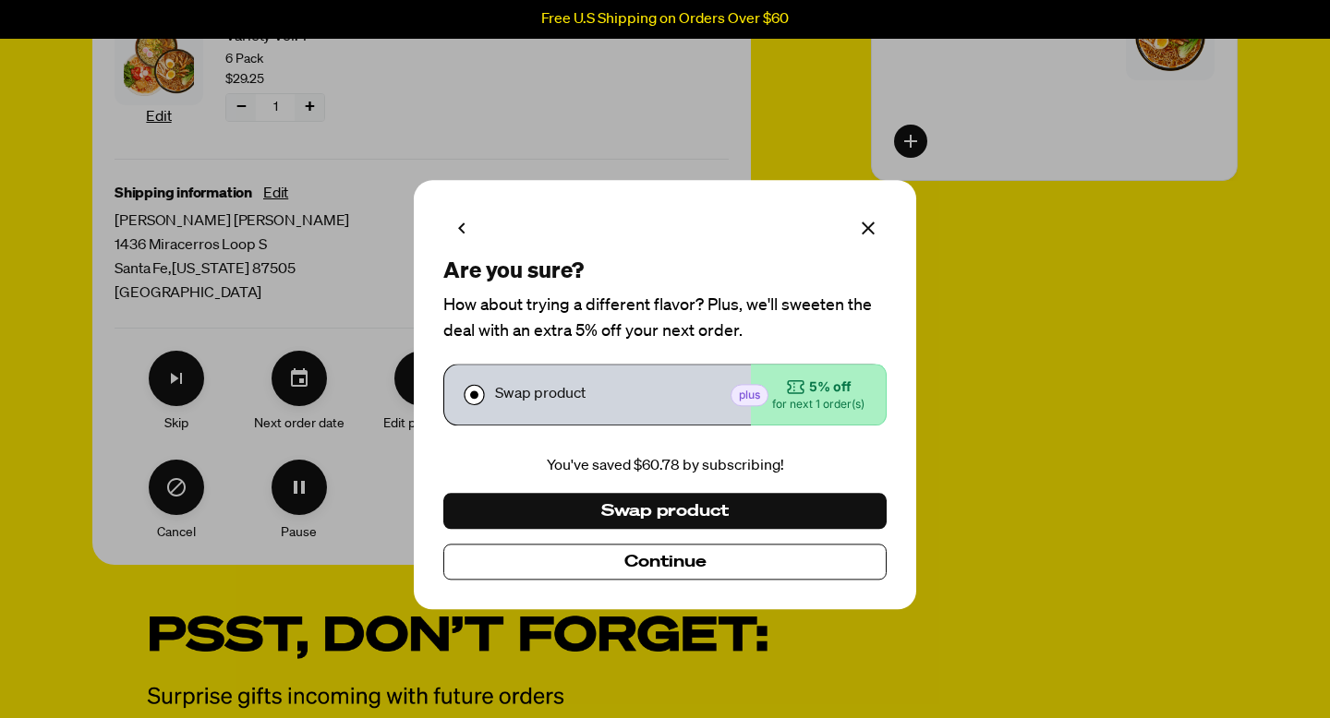
click at [615, 567] on button "Continue" at bounding box center [664, 563] width 443 height 36
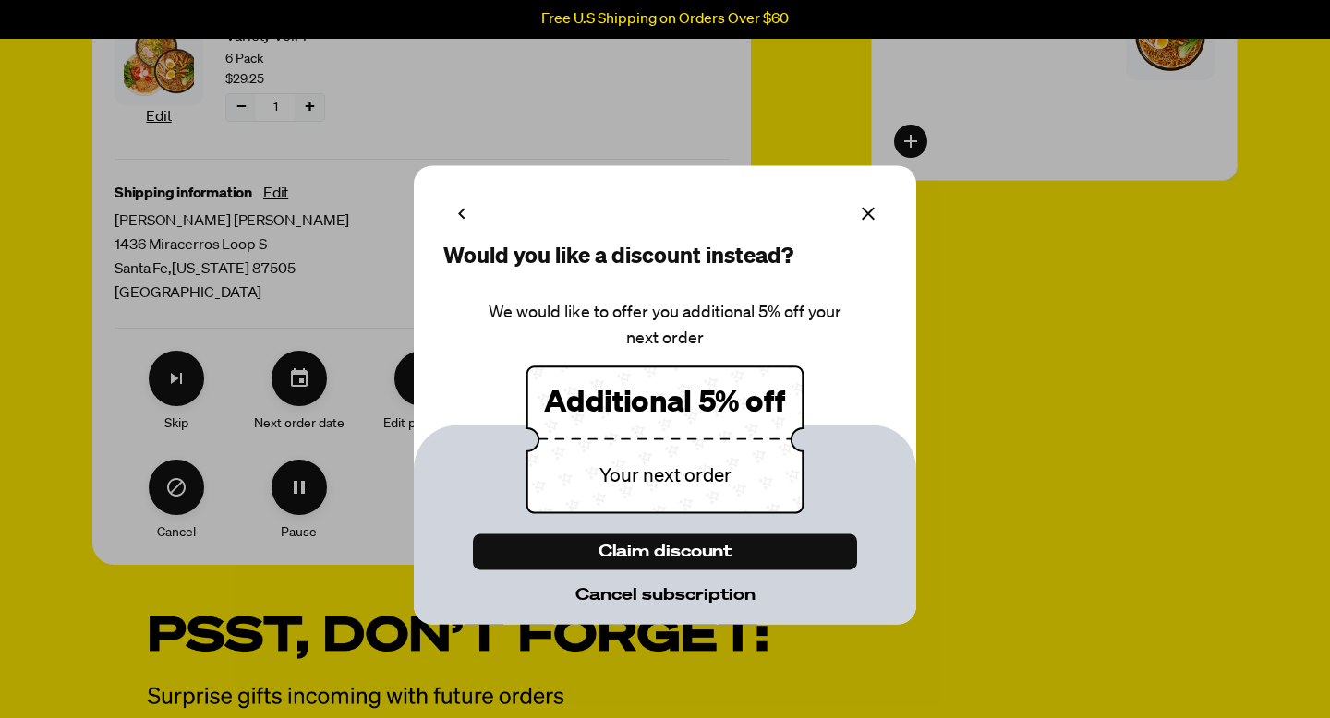
click at [613, 600] on span "Cancel subscription" at bounding box center [665, 595] width 180 height 20
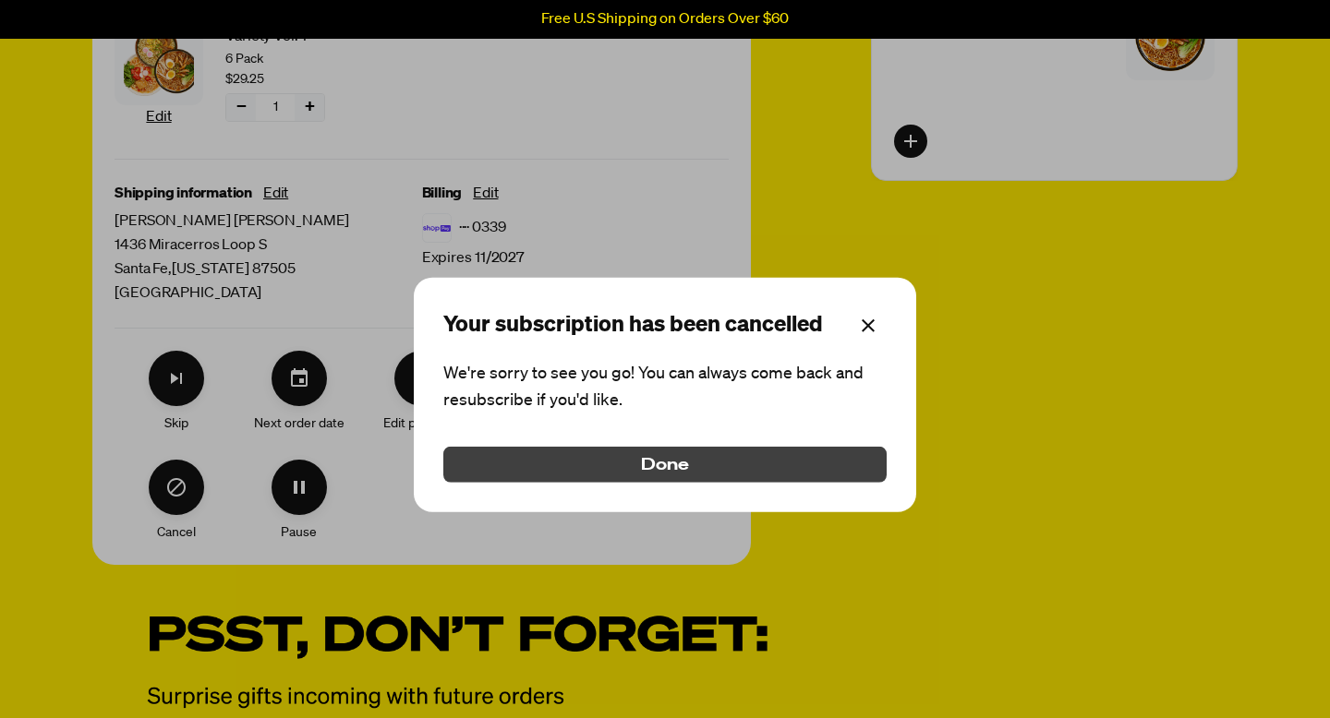
click at [658, 467] on span "Done" at bounding box center [665, 465] width 48 height 20
